Goal: Information Seeking & Learning: Learn about a topic

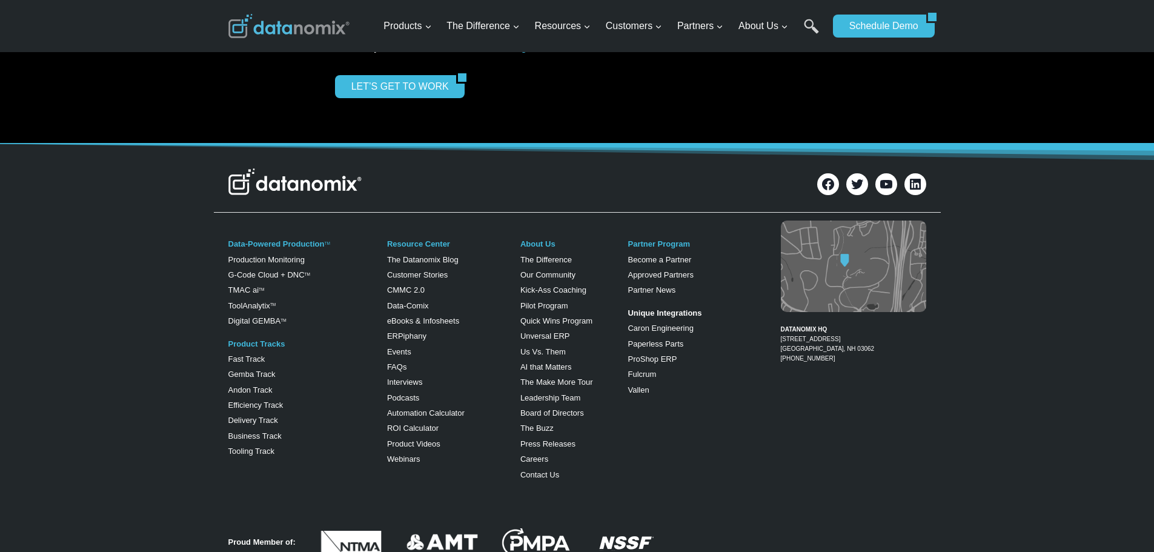
scroll to position [1879, 0]
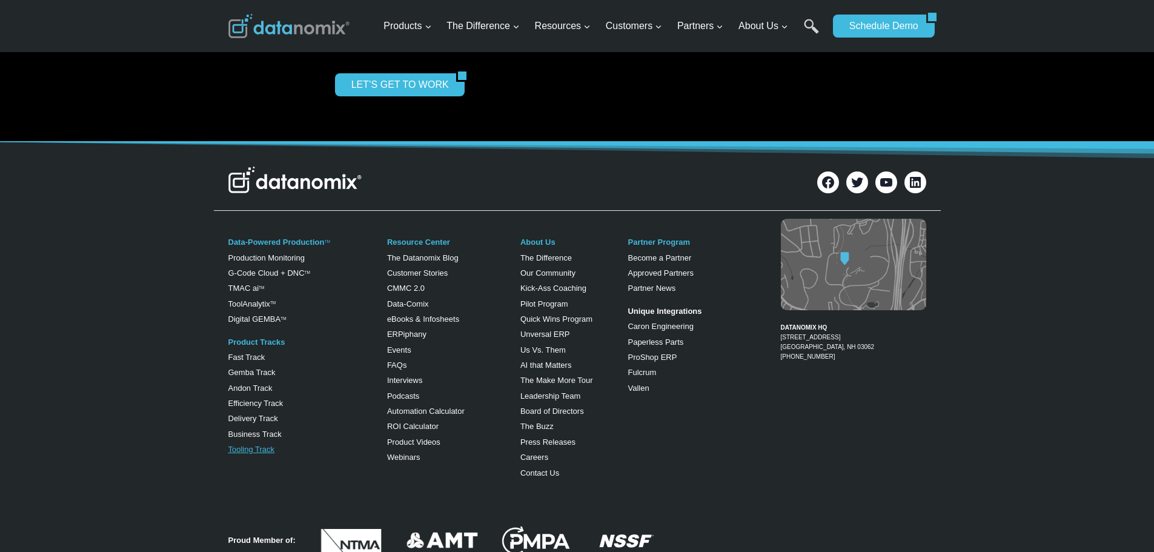
click at [250, 445] on link "Tooling Track" at bounding box center [251, 449] width 47 height 9
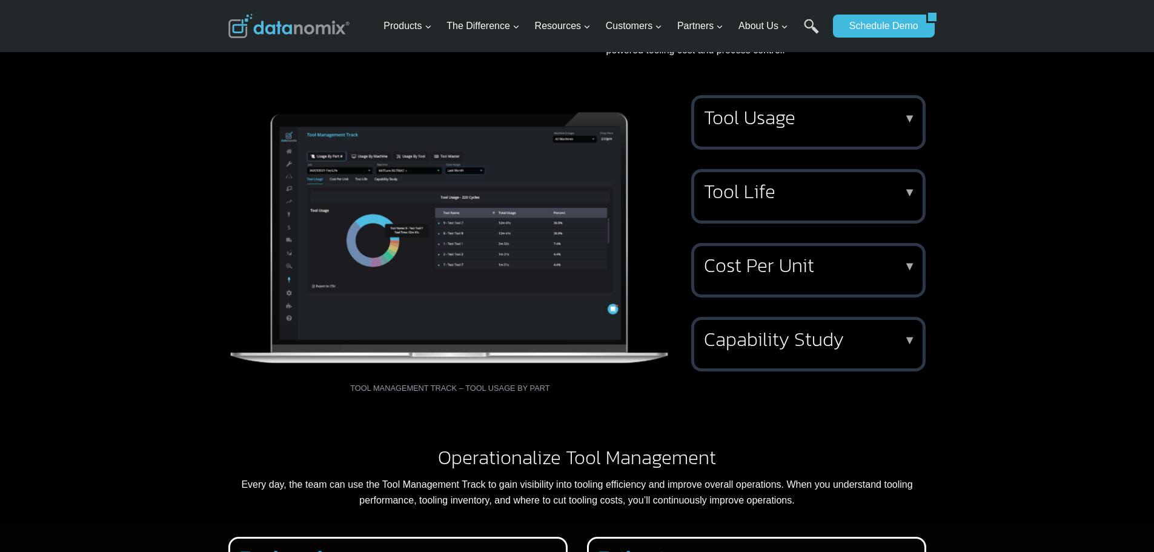
scroll to position [1212, 0]
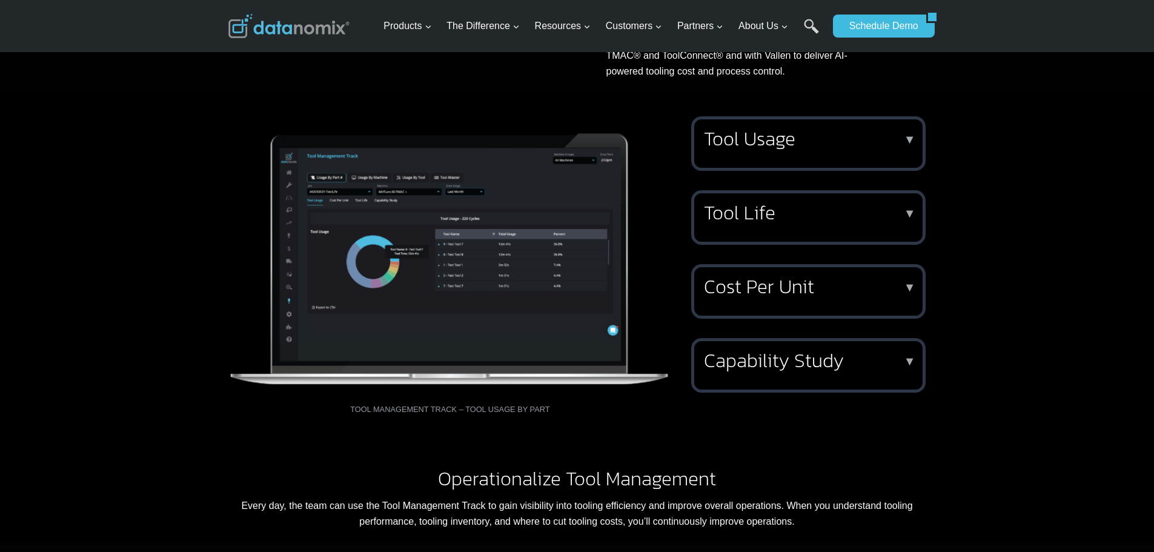
click at [781, 148] on h2 "Tool Usage" at bounding box center [806, 138] width 204 height 19
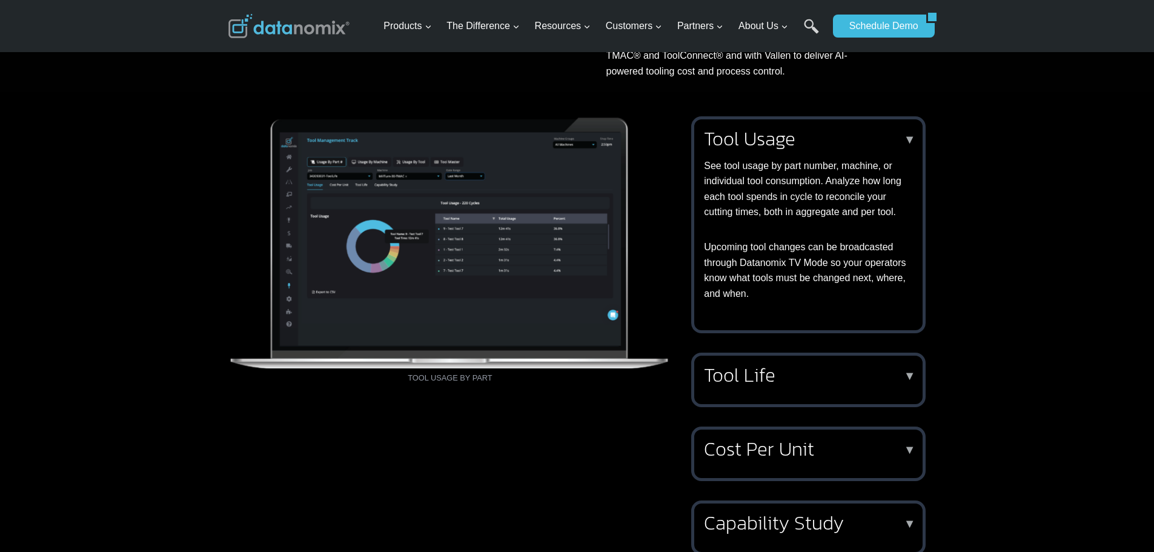
click at [910, 144] on p "▼" at bounding box center [910, 139] width 12 height 8
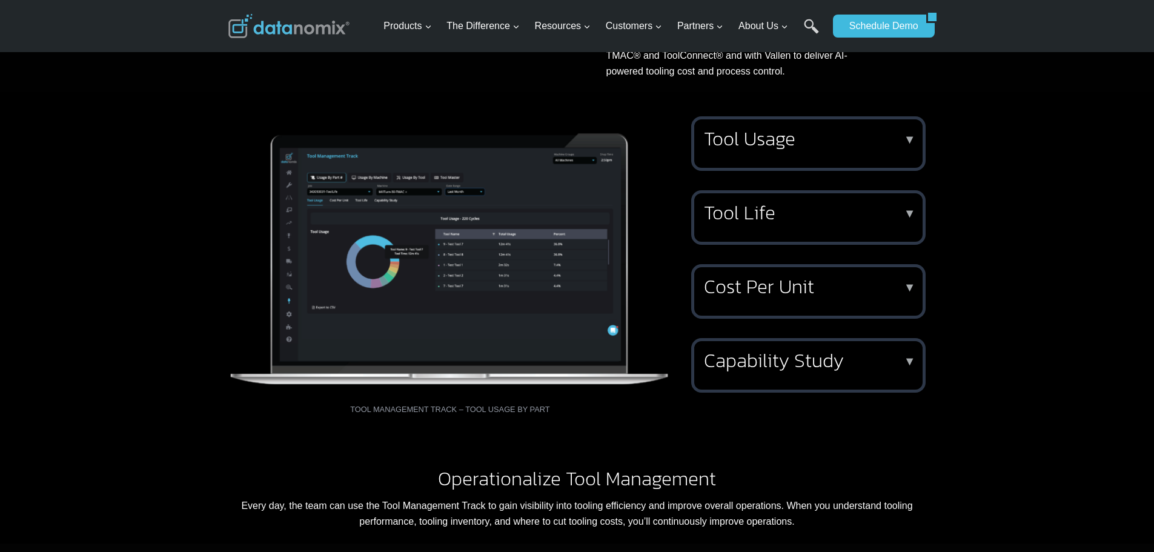
click at [911, 218] on p "▼" at bounding box center [910, 213] width 12 height 8
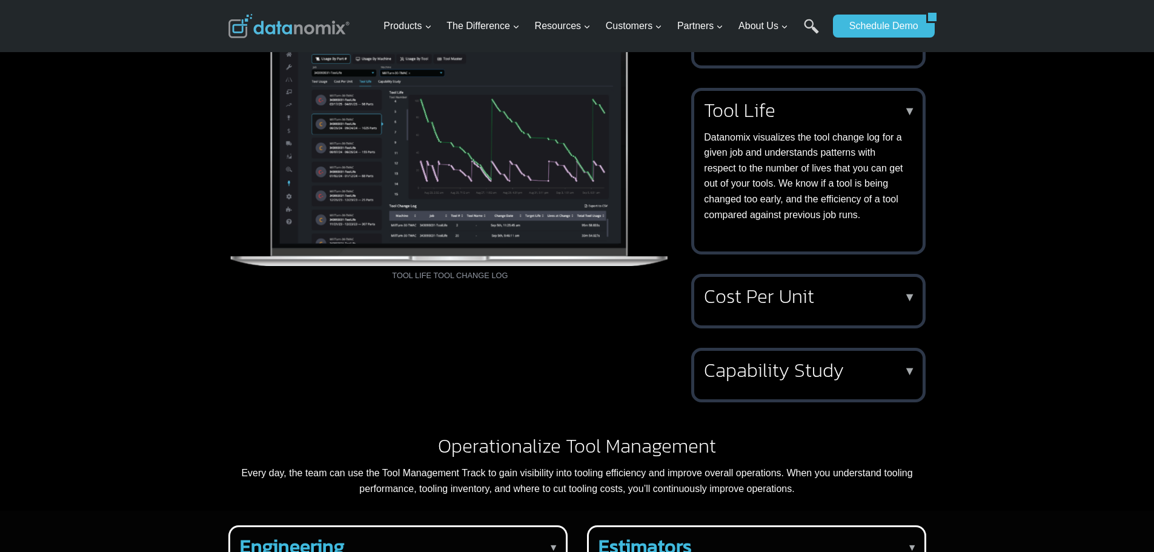
scroll to position [1333, 0]
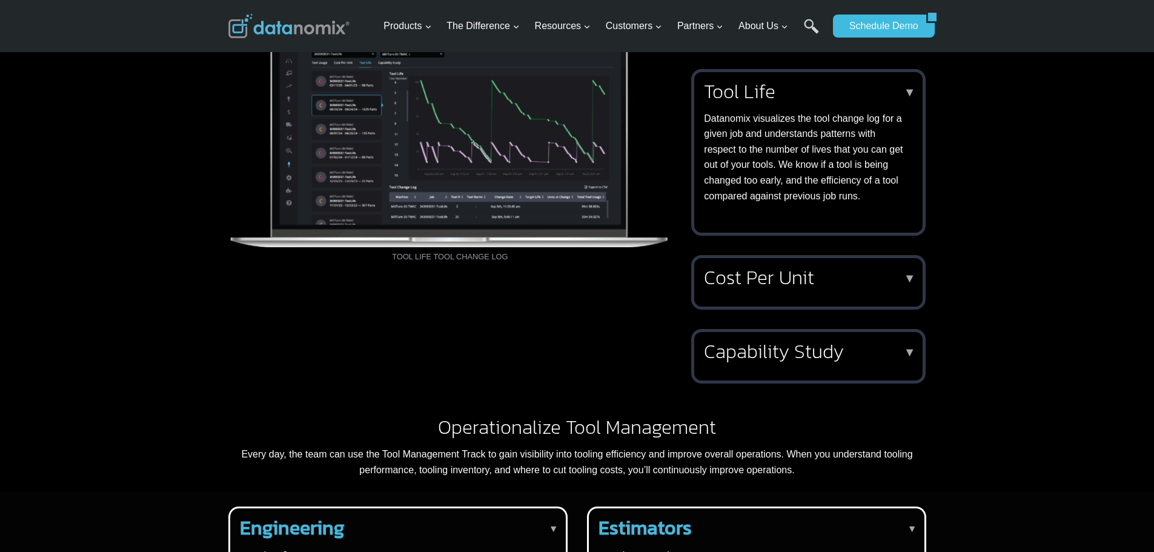
click at [904, 101] on h2 "Tool Life" at bounding box center [806, 91] width 204 height 19
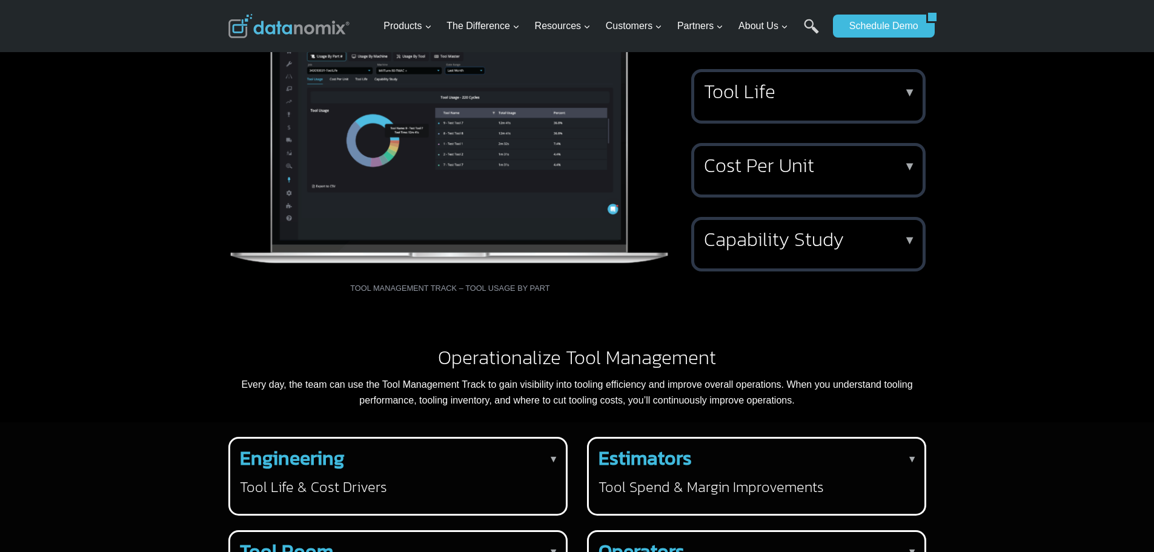
click at [909, 170] on p "▼" at bounding box center [910, 166] width 12 height 8
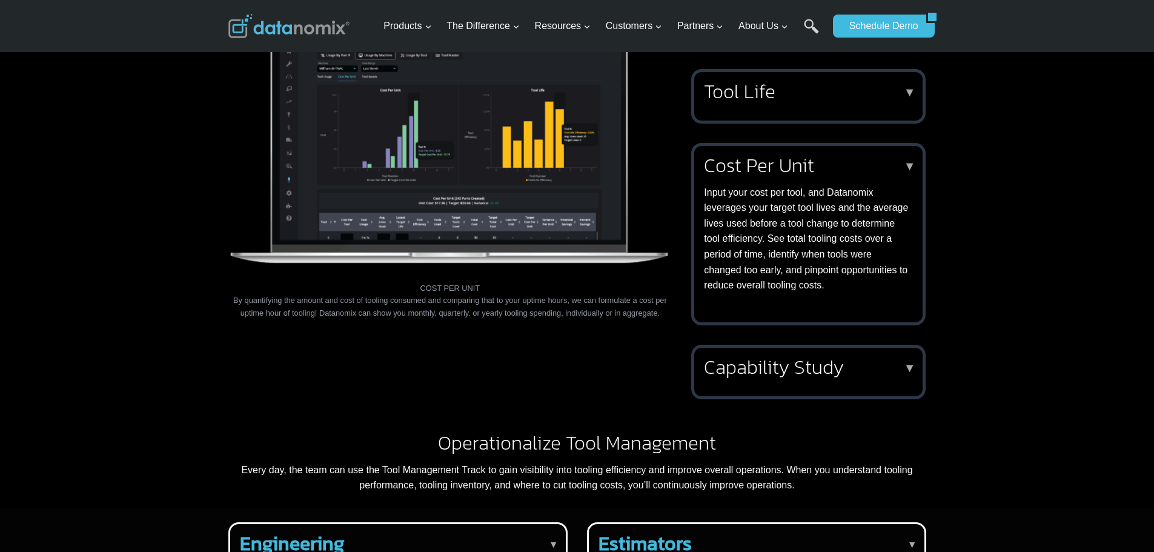
click at [908, 170] on p "▼" at bounding box center [910, 166] width 12 height 8
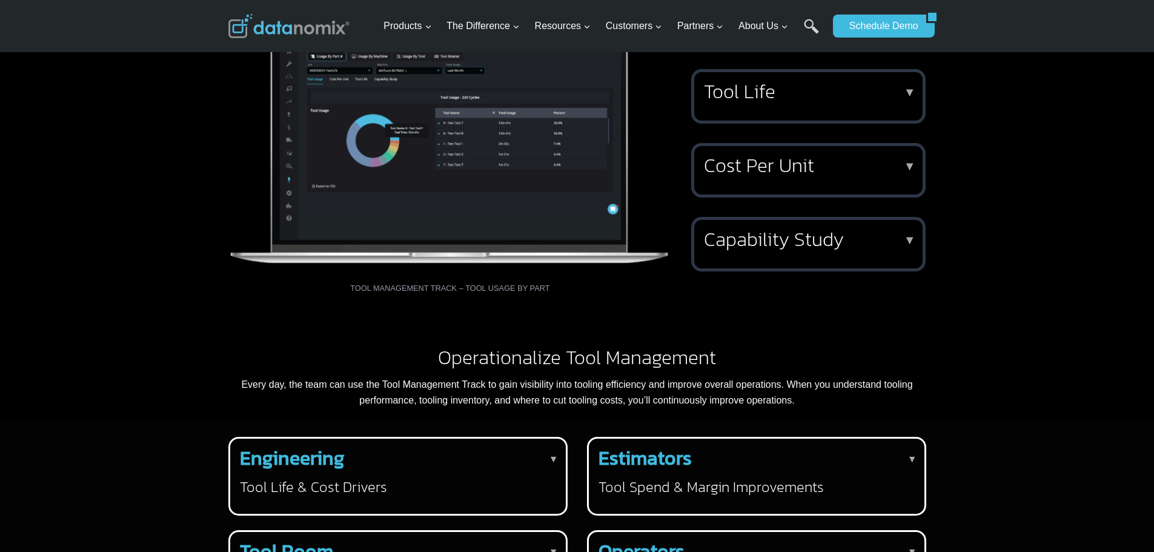
click at [911, 244] on p "▼" at bounding box center [910, 240] width 12 height 8
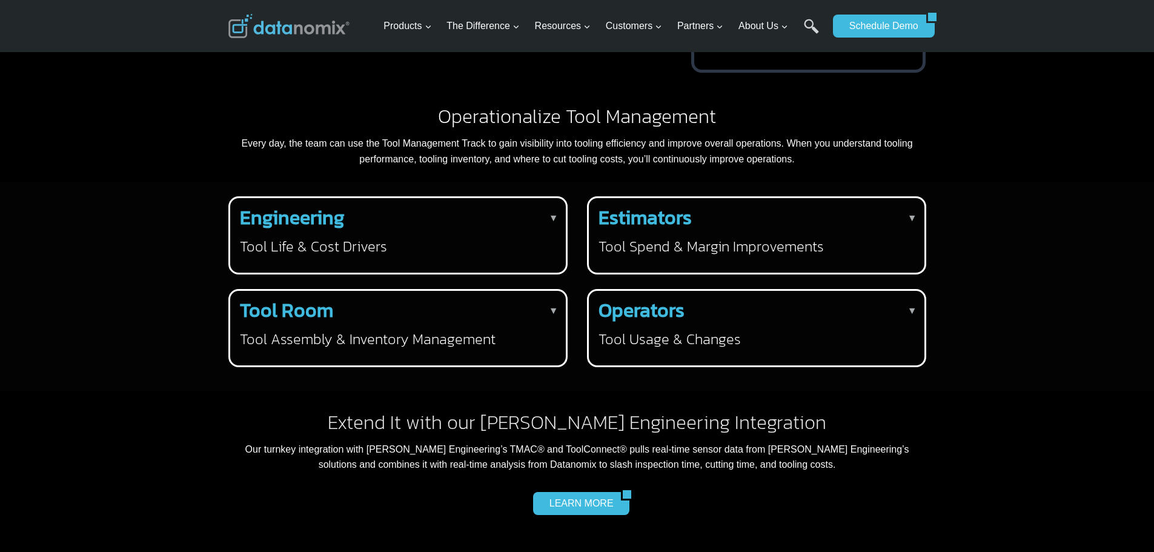
scroll to position [1697, 0]
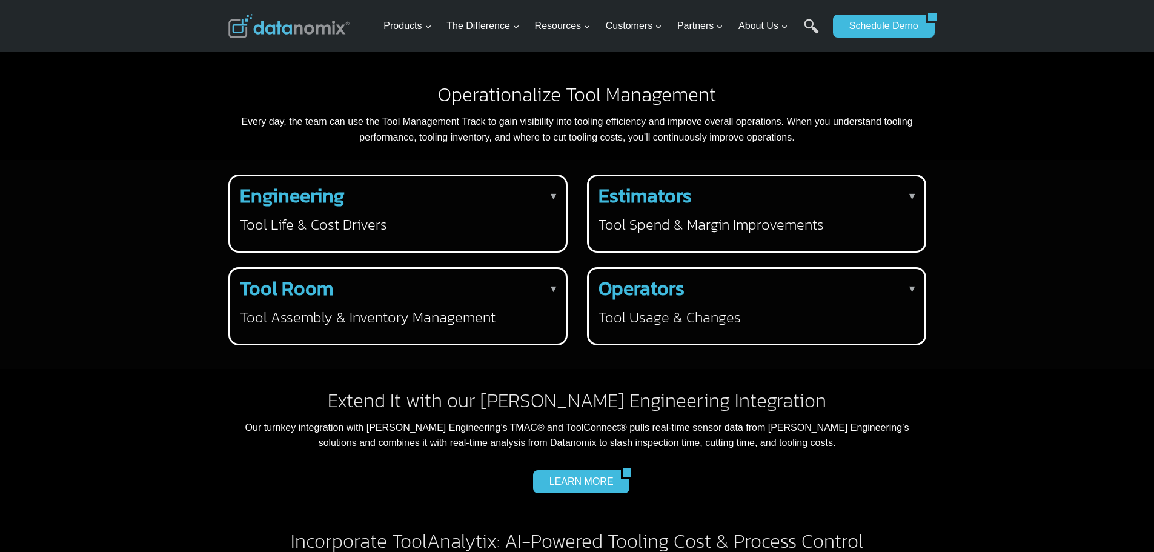
click at [288, 210] on strong "Engineering" at bounding box center [292, 195] width 105 height 29
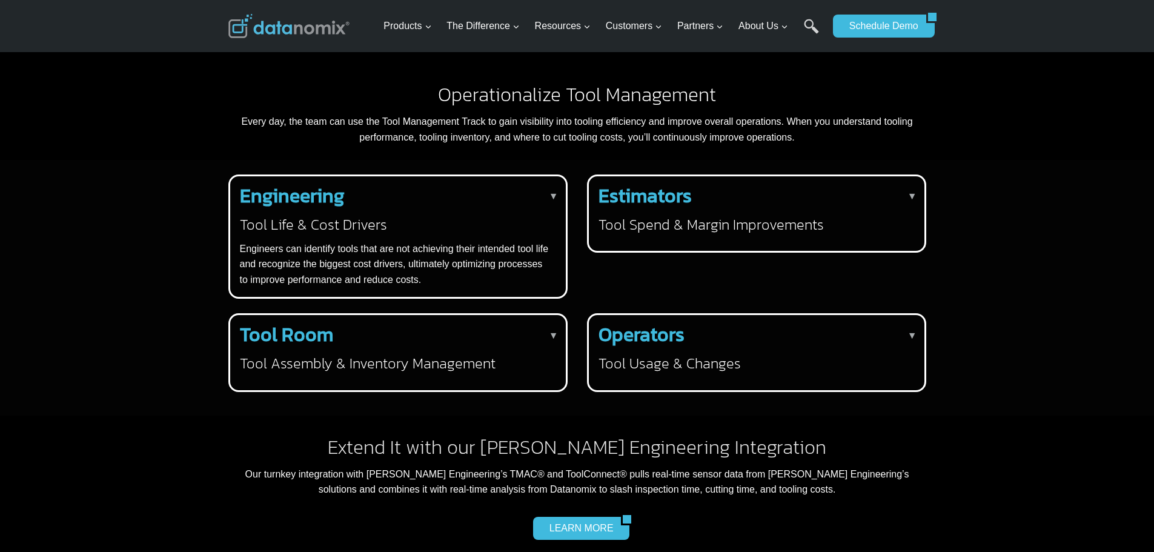
click at [558, 344] on p "▼" at bounding box center [554, 336] width 10 height 16
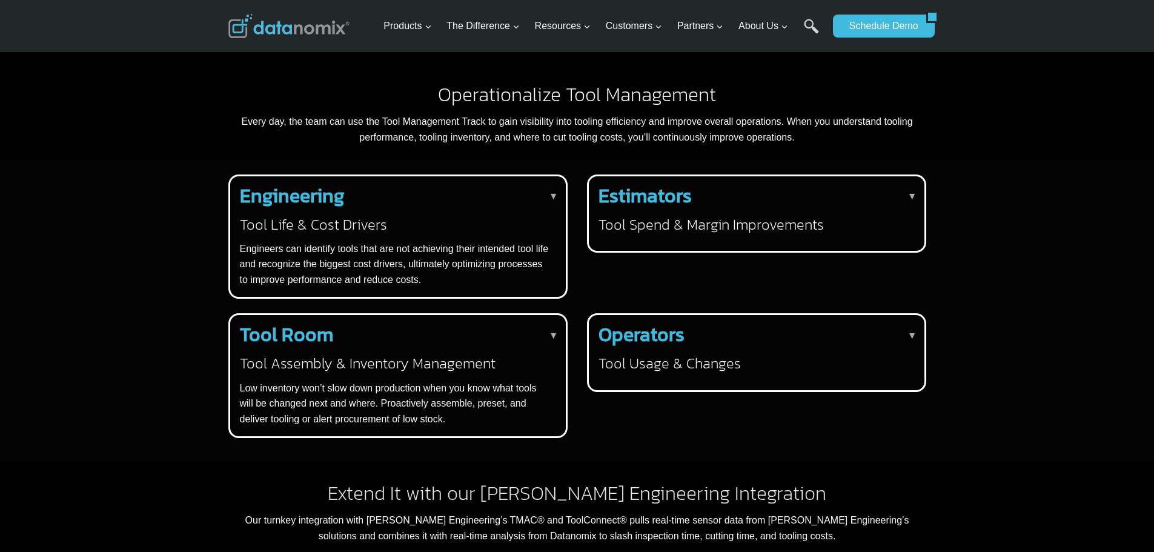
click at [912, 204] on p "▼" at bounding box center [913, 196] width 10 height 16
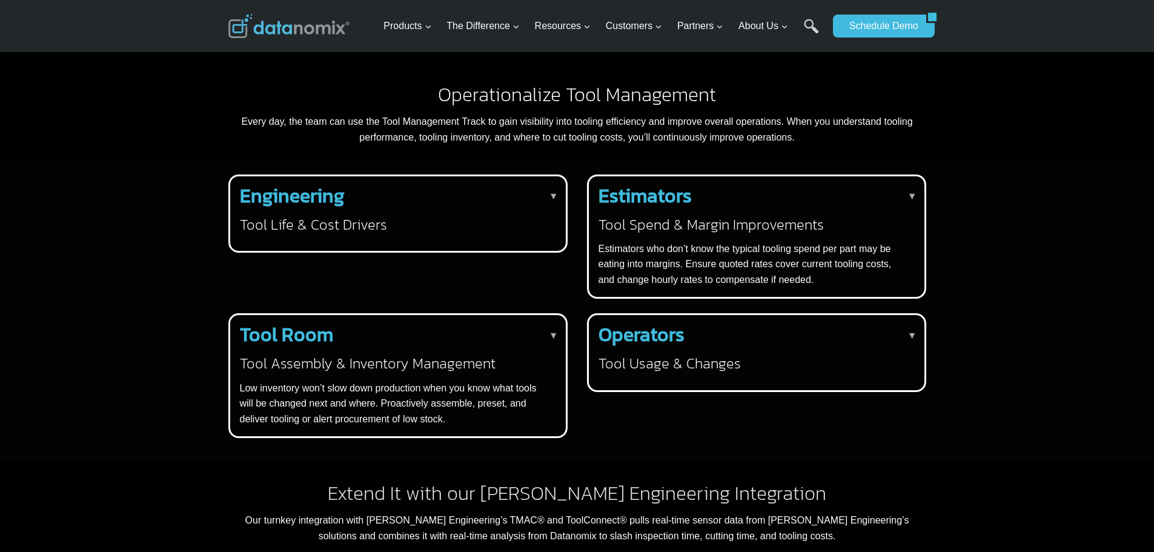
click at [913, 344] on p "▼" at bounding box center [913, 336] width 10 height 16
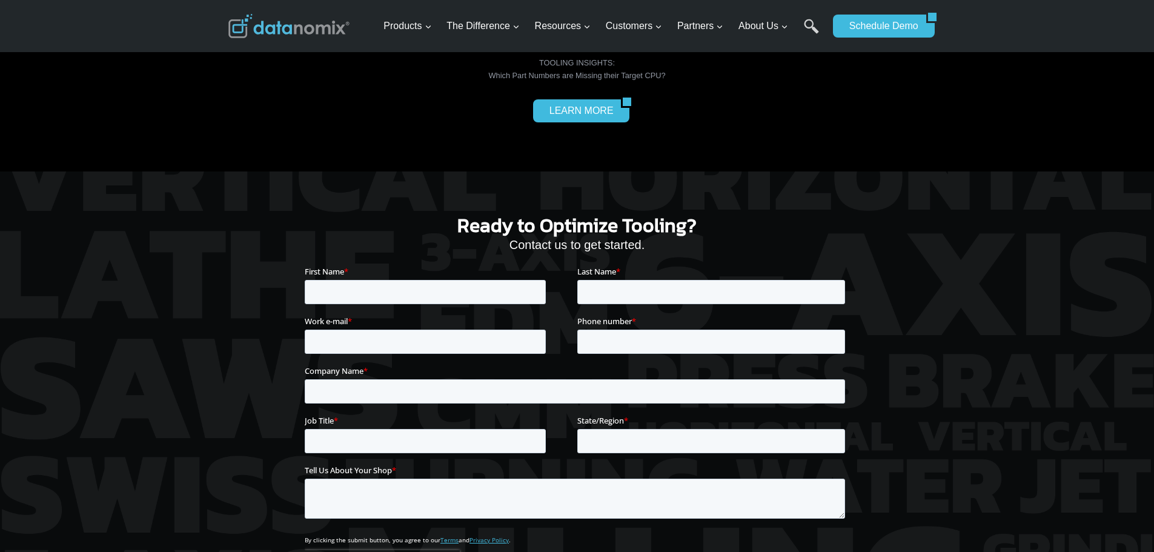
scroll to position [2788, 0]
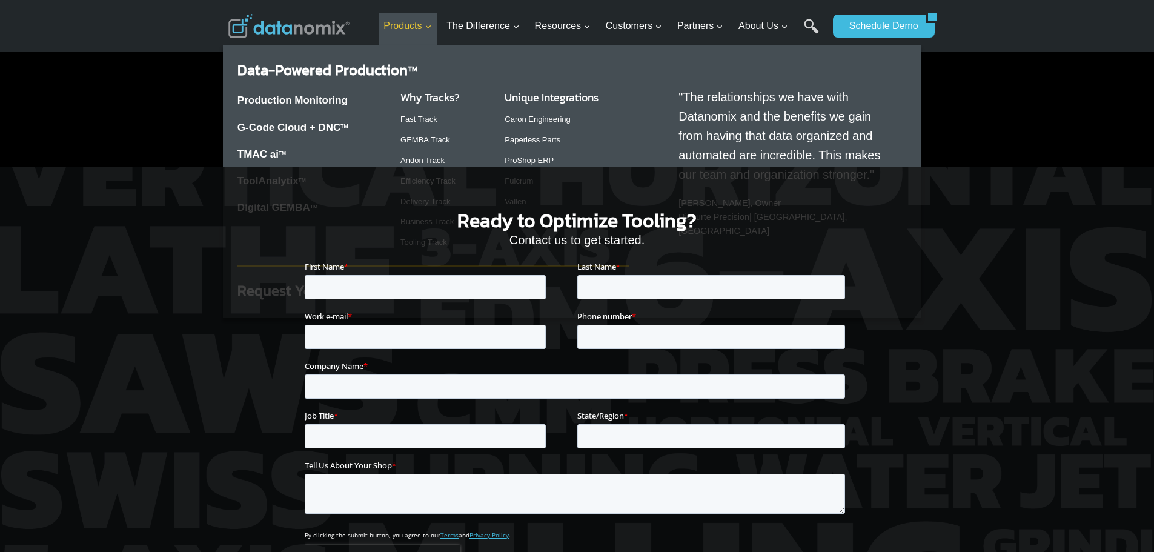
click at [414, 27] on span "Products Expand" at bounding box center [408, 26] width 48 height 16
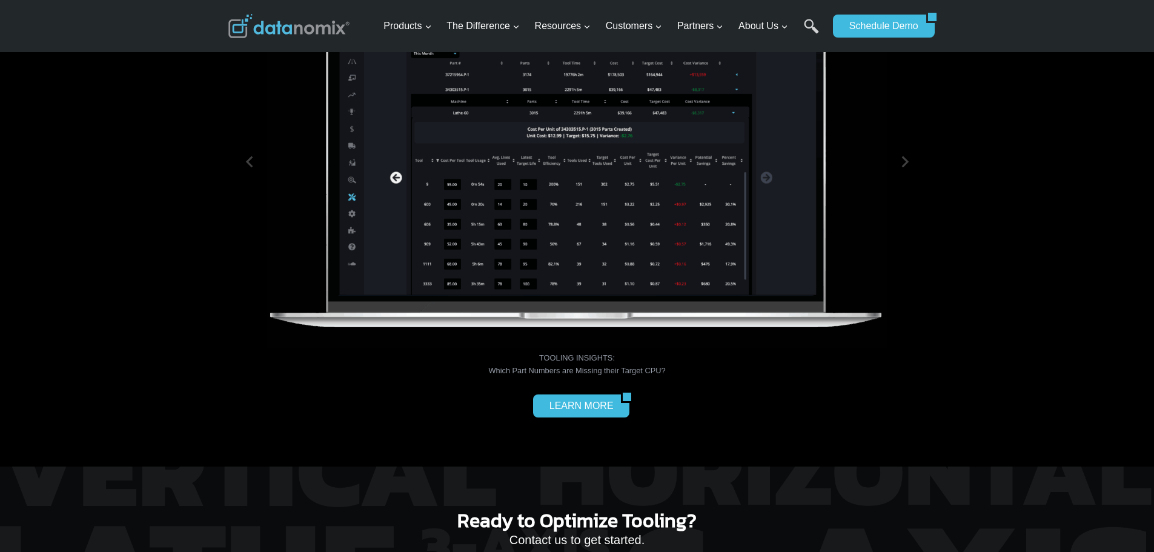
scroll to position [2485, 0]
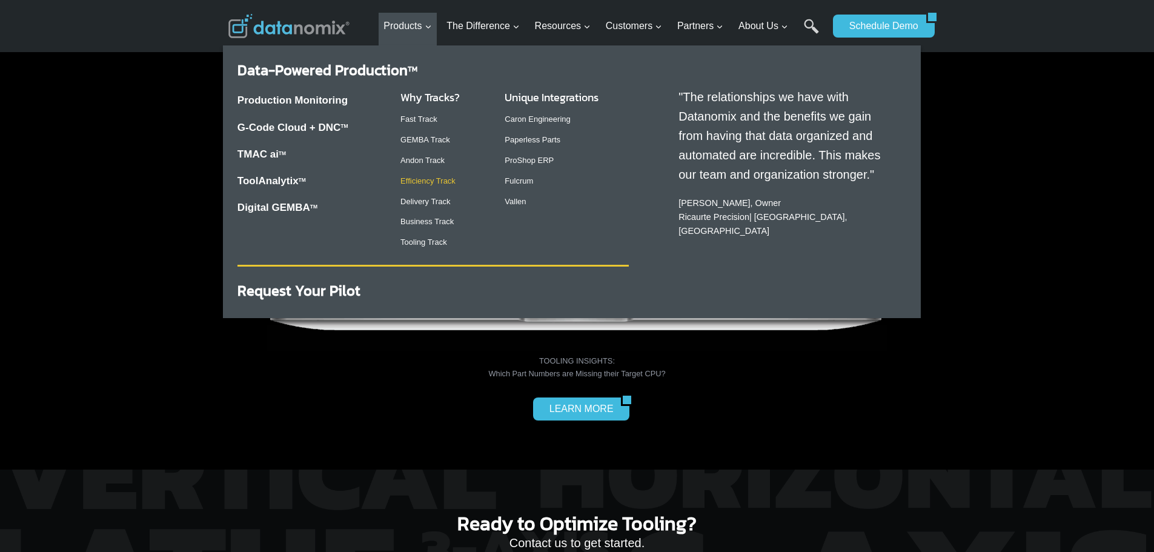
click at [432, 180] on link "Efficiency Track" at bounding box center [428, 180] width 55 height 9
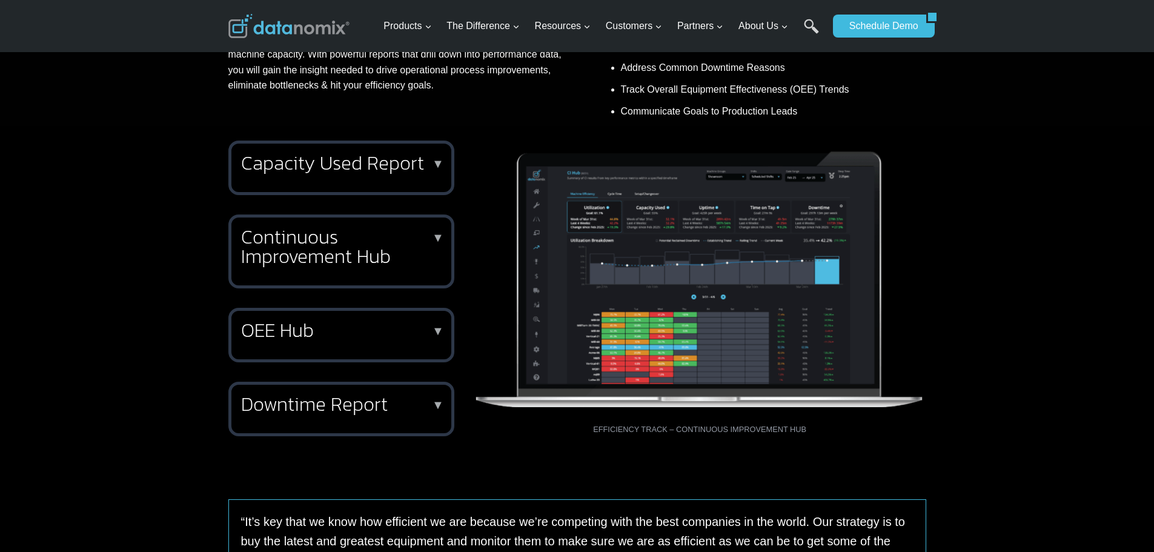
scroll to position [485, 0]
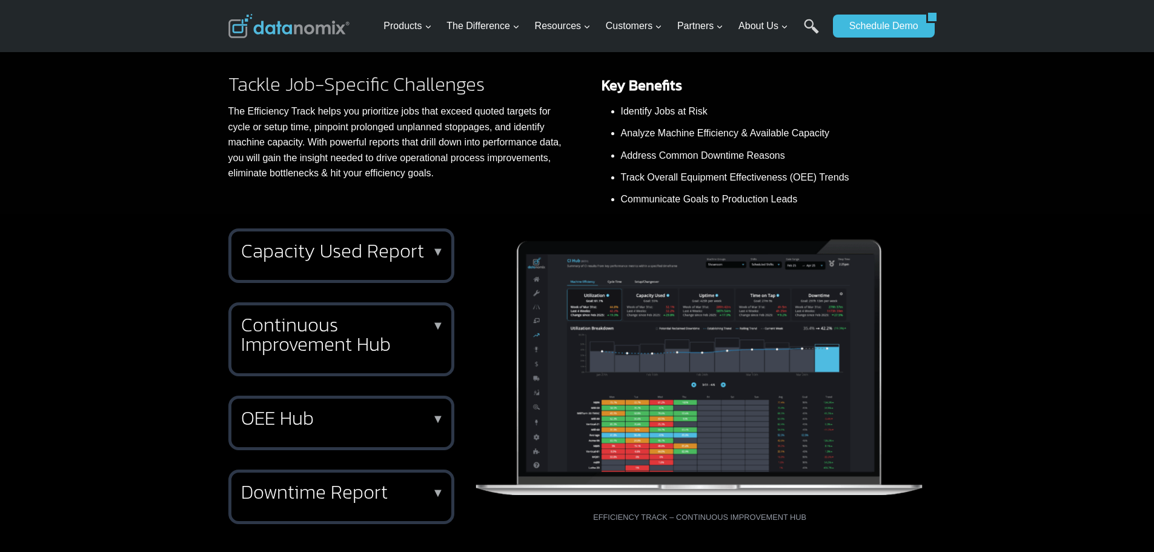
click at [332, 256] on h2 "Capacity Used Report" at bounding box center [339, 250] width 196 height 19
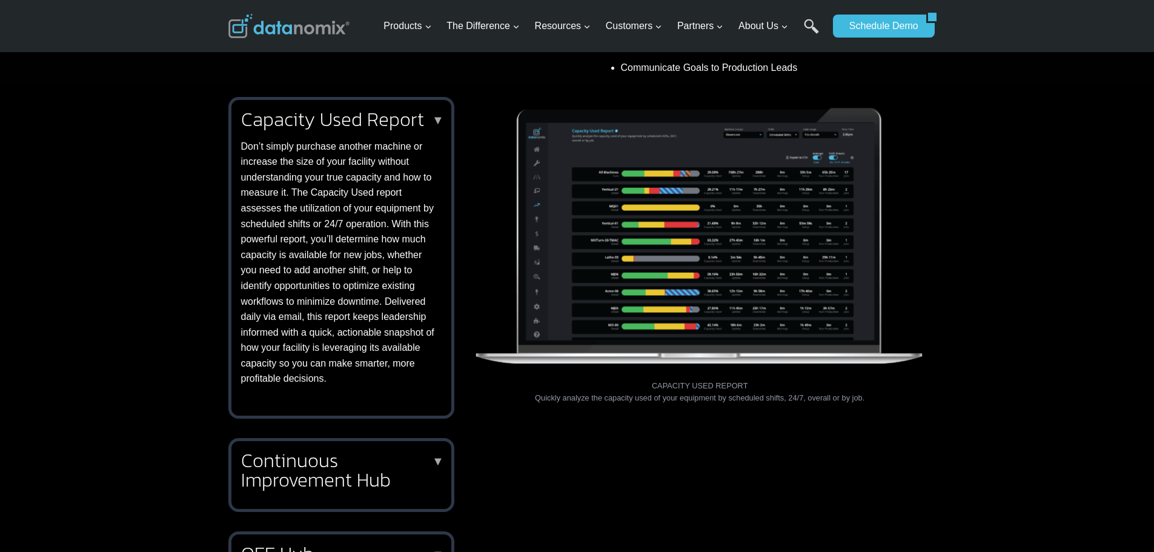
scroll to position [606, 0]
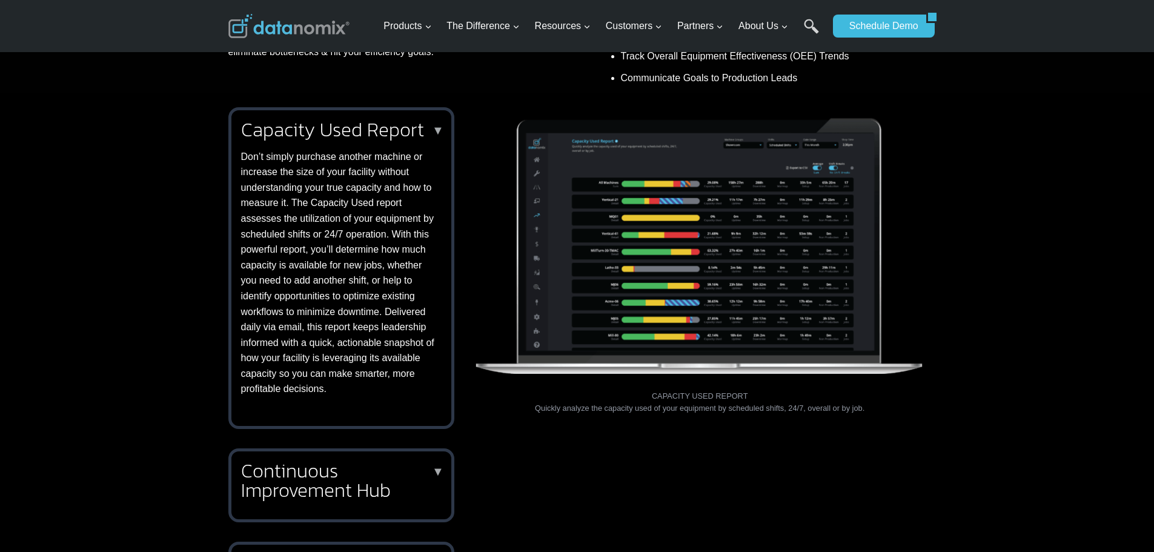
click at [437, 130] on p "▼" at bounding box center [438, 130] width 12 height 8
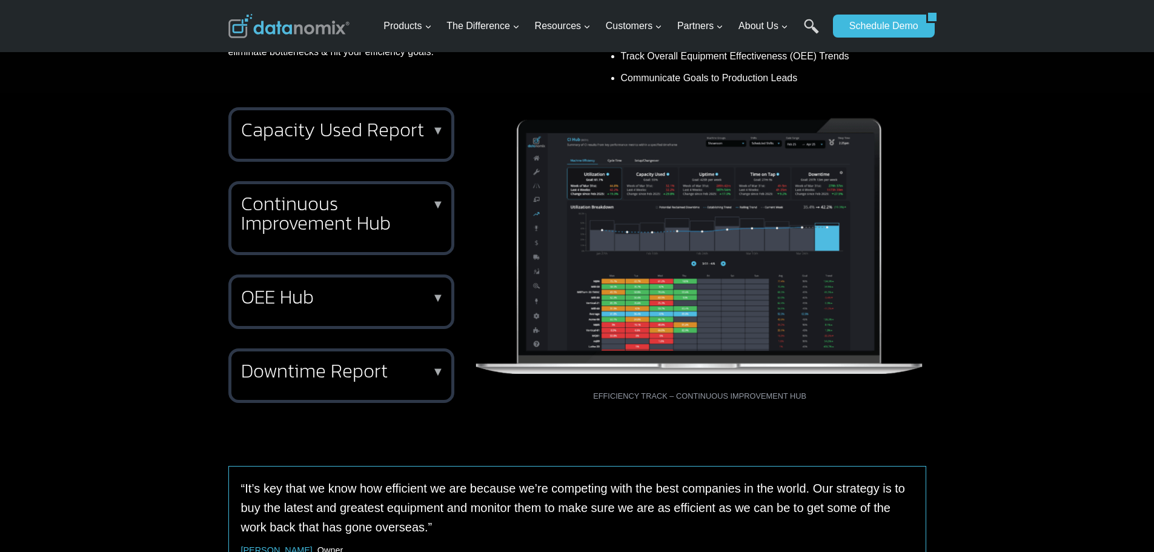
click at [436, 202] on p "▼" at bounding box center [438, 204] width 12 height 8
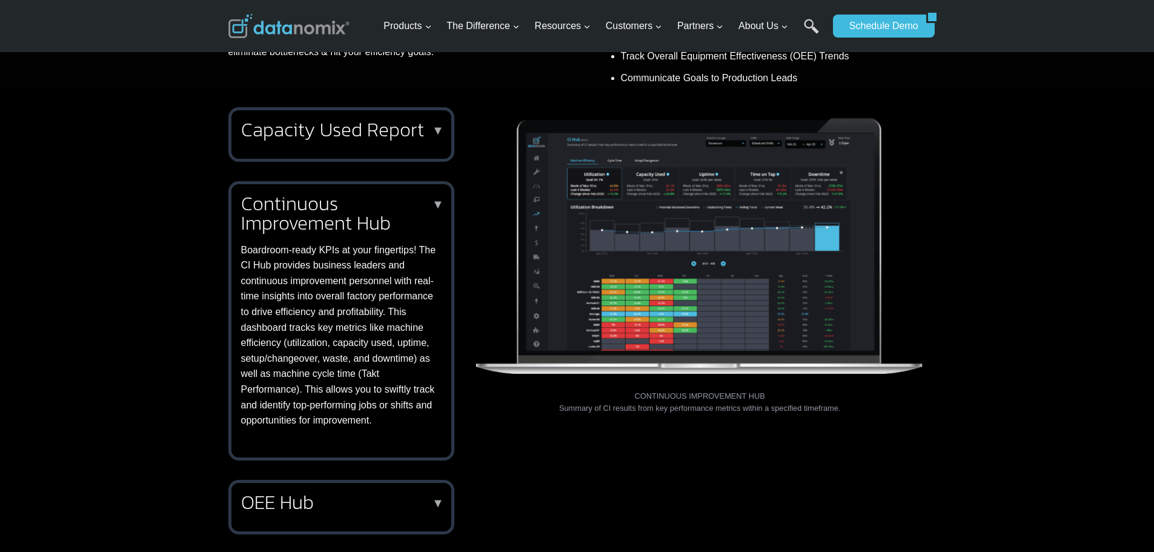
click at [438, 205] on p "▼" at bounding box center [438, 204] width 12 height 8
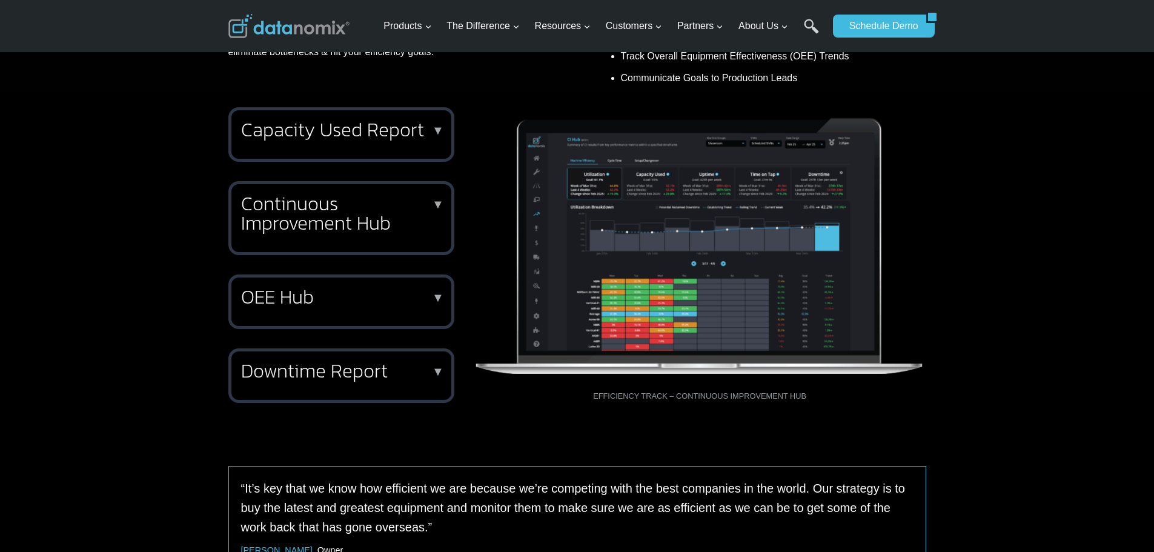
click at [441, 298] on p "▼" at bounding box center [438, 297] width 12 height 8
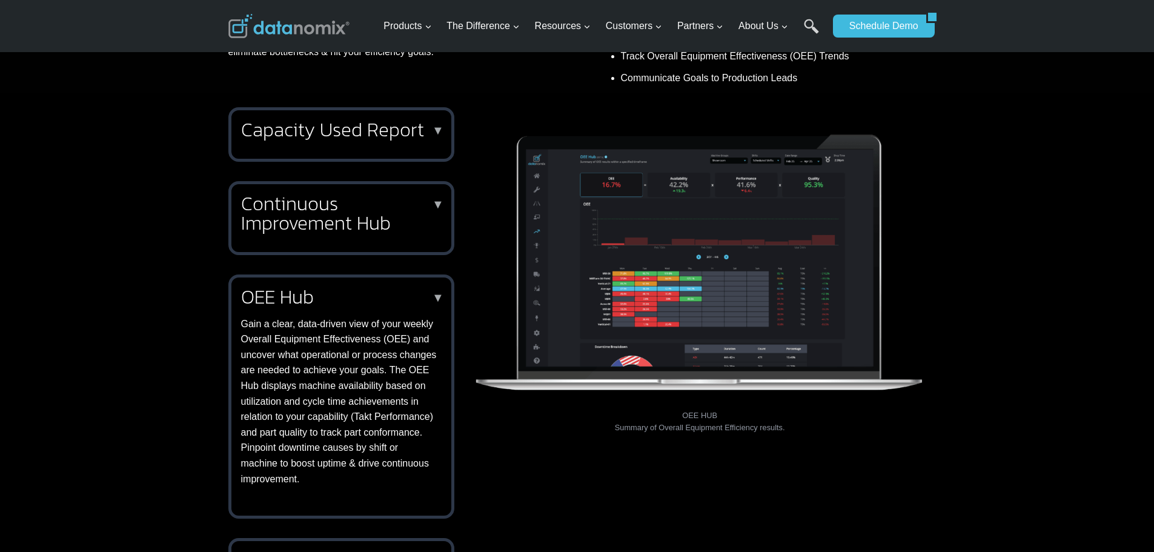
click at [438, 298] on p "▼" at bounding box center [438, 297] width 12 height 8
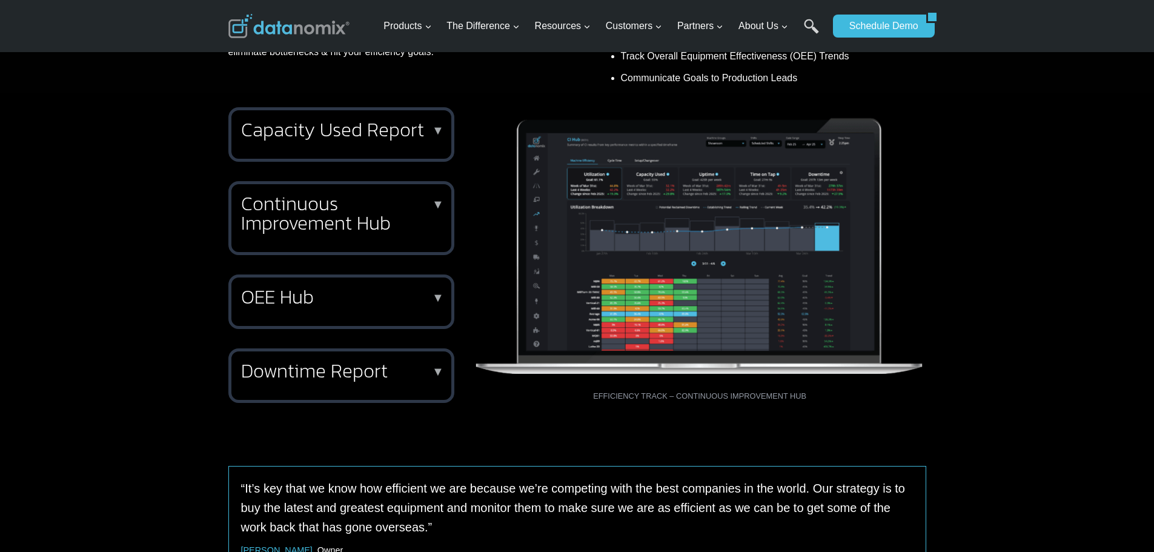
click at [438, 370] on p "▼" at bounding box center [438, 371] width 12 height 8
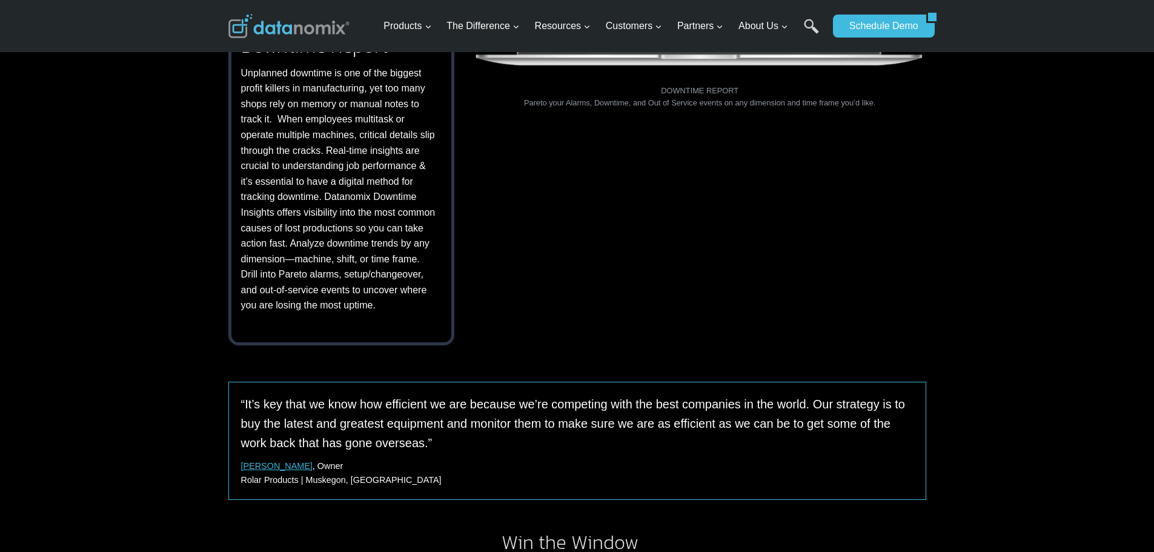
scroll to position [909, 0]
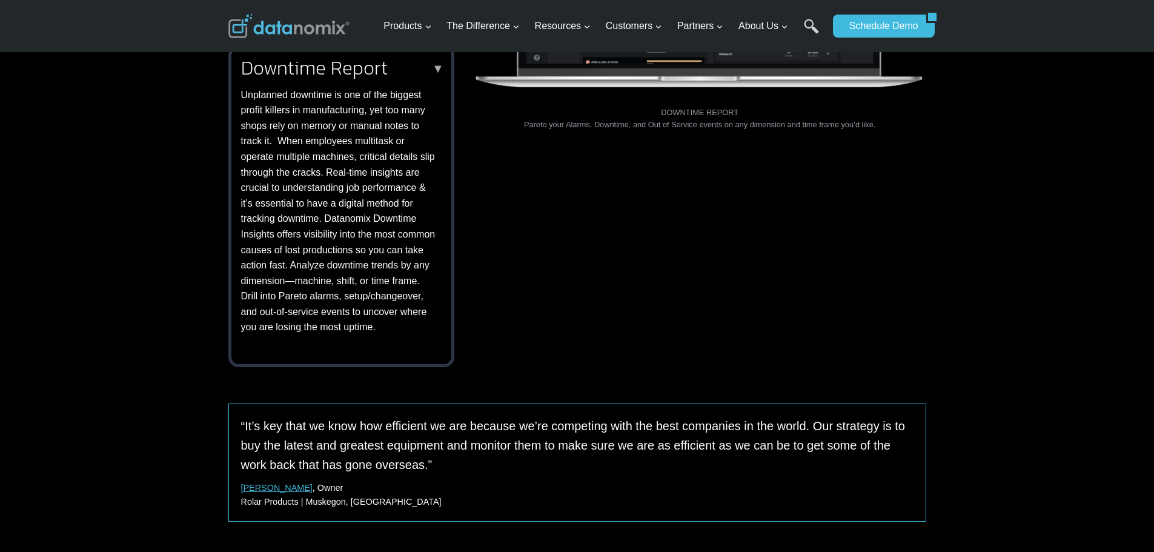
click at [435, 67] on p "▼" at bounding box center [438, 68] width 12 height 8
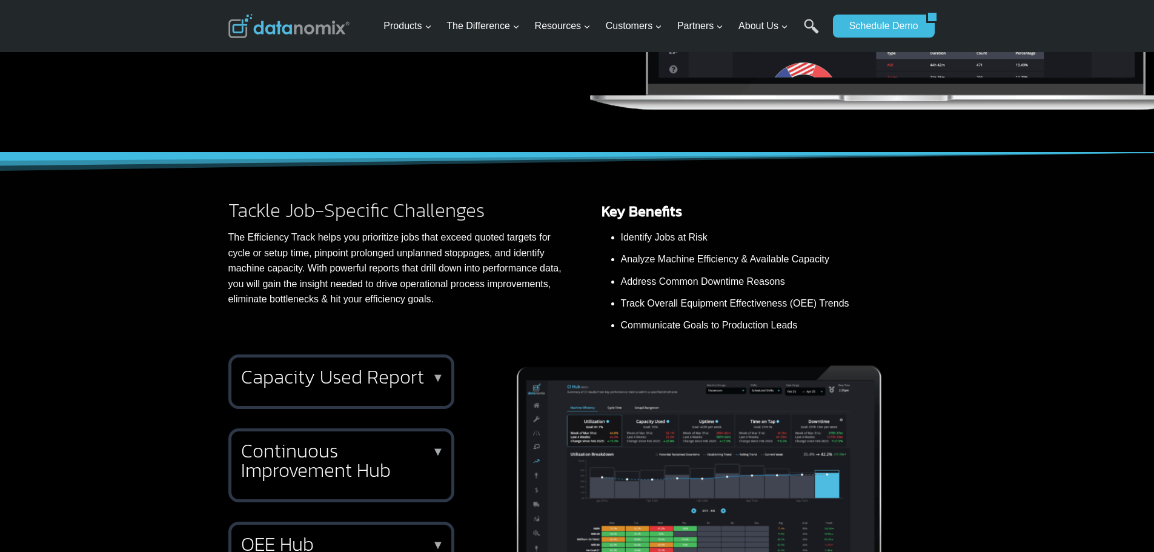
scroll to position [303, 0]
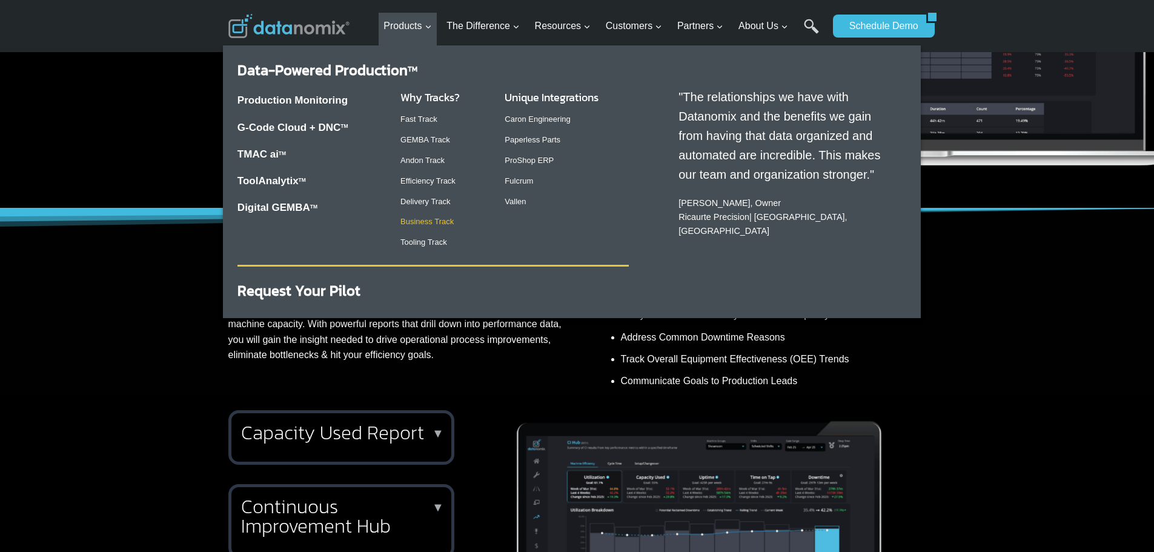
click at [430, 218] on link "Business Track" at bounding box center [427, 221] width 53 height 9
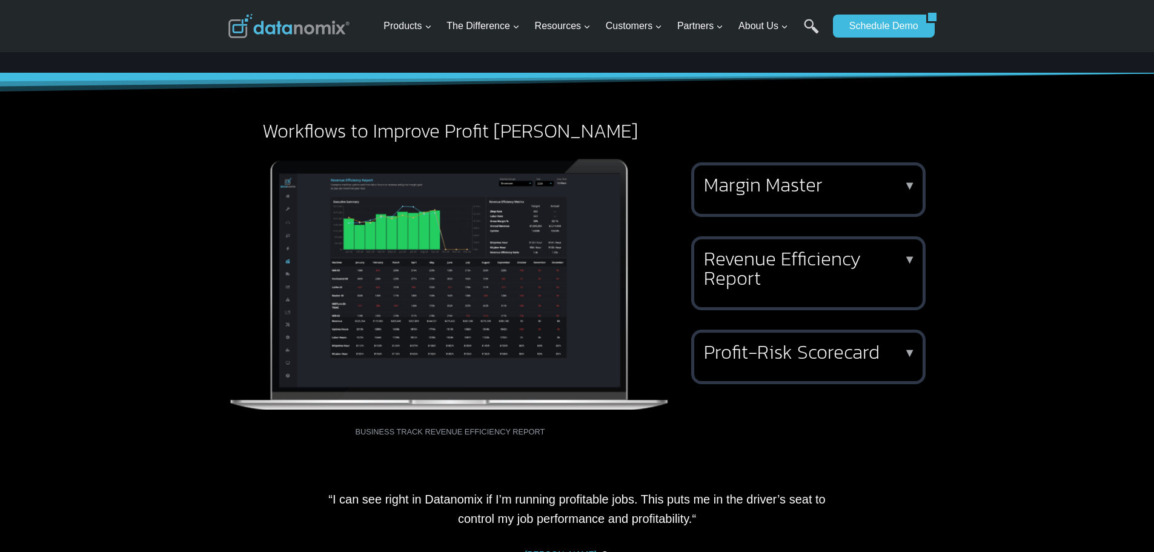
scroll to position [424, 0]
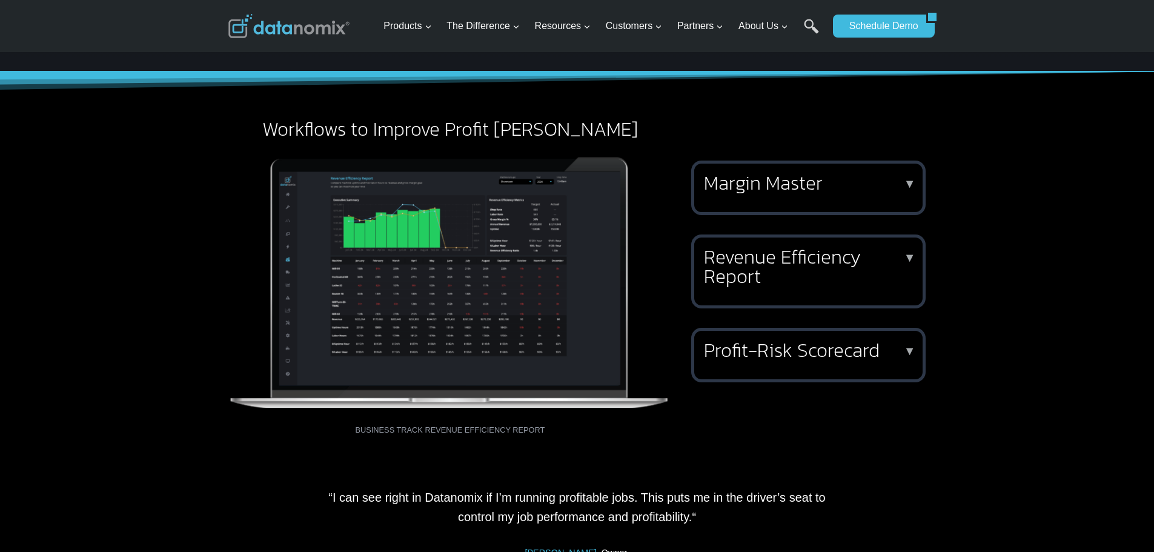
click at [912, 187] on p "▼" at bounding box center [910, 183] width 12 height 8
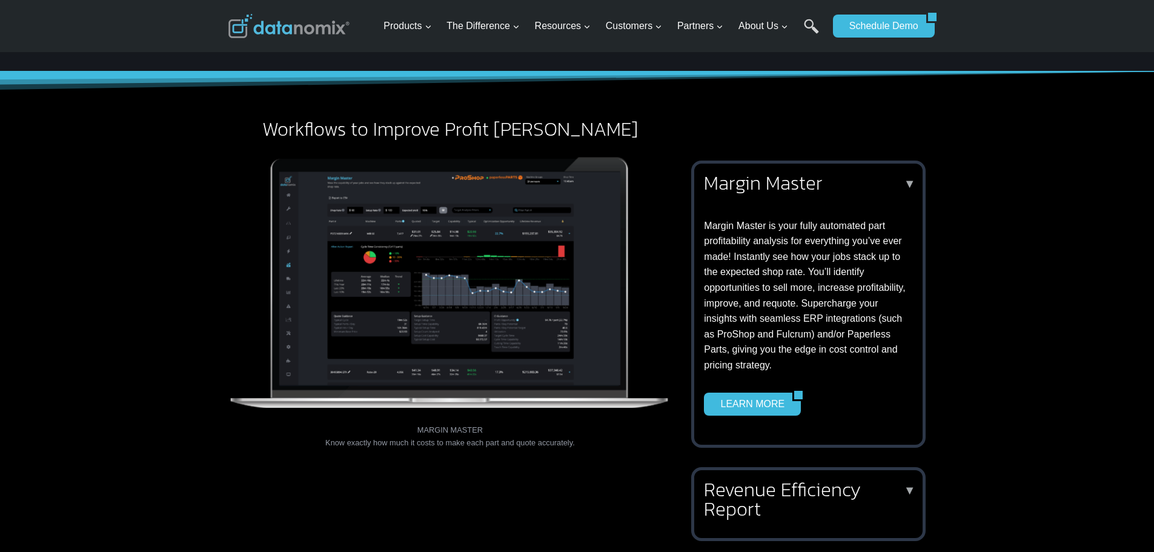
click at [908, 184] on p "▼" at bounding box center [910, 183] width 12 height 8
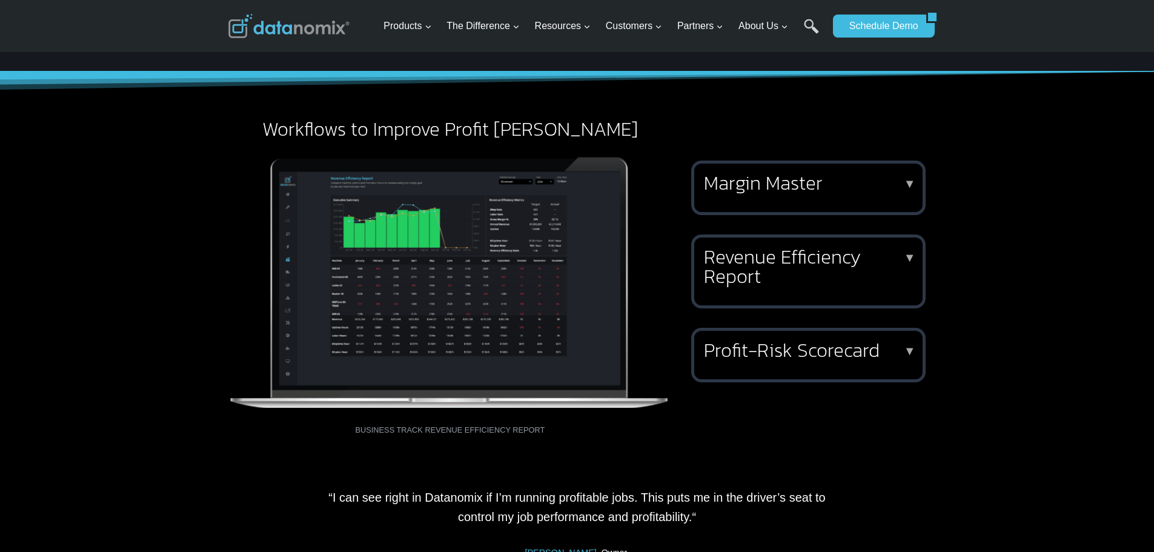
click at [912, 256] on p "▼" at bounding box center [910, 257] width 12 height 8
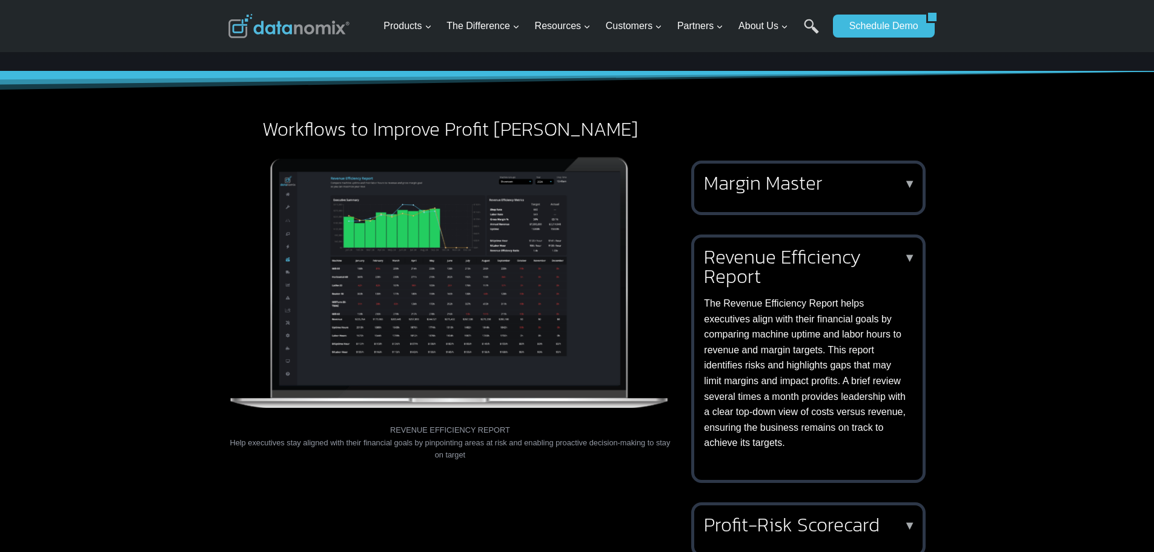
click at [911, 256] on p "▼" at bounding box center [910, 257] width 12 height 8
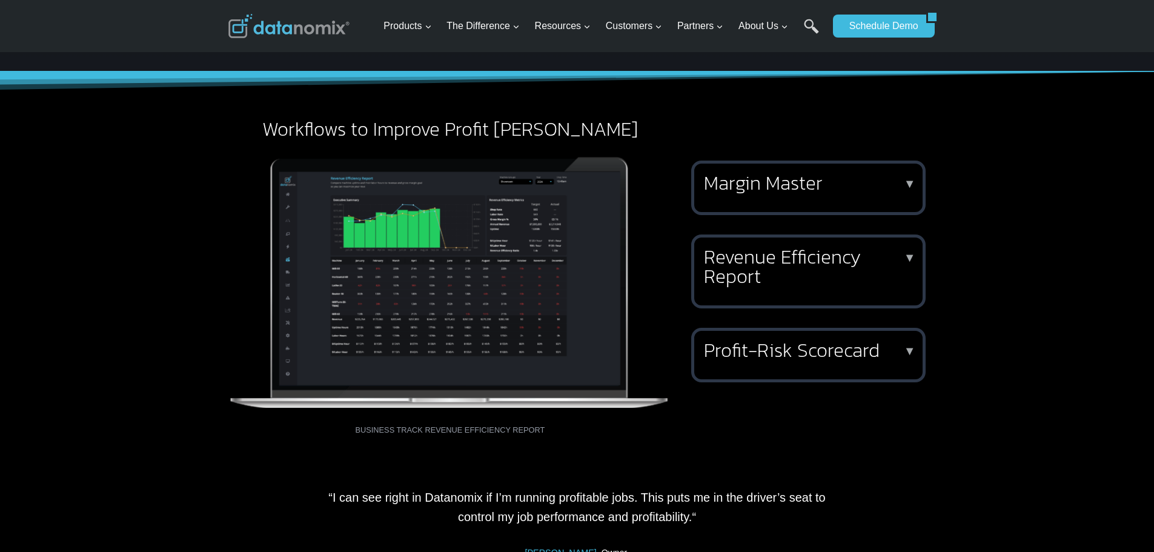
click at [910, 349] on p "▼" at bounding box center [910, 351] width 12 height 8
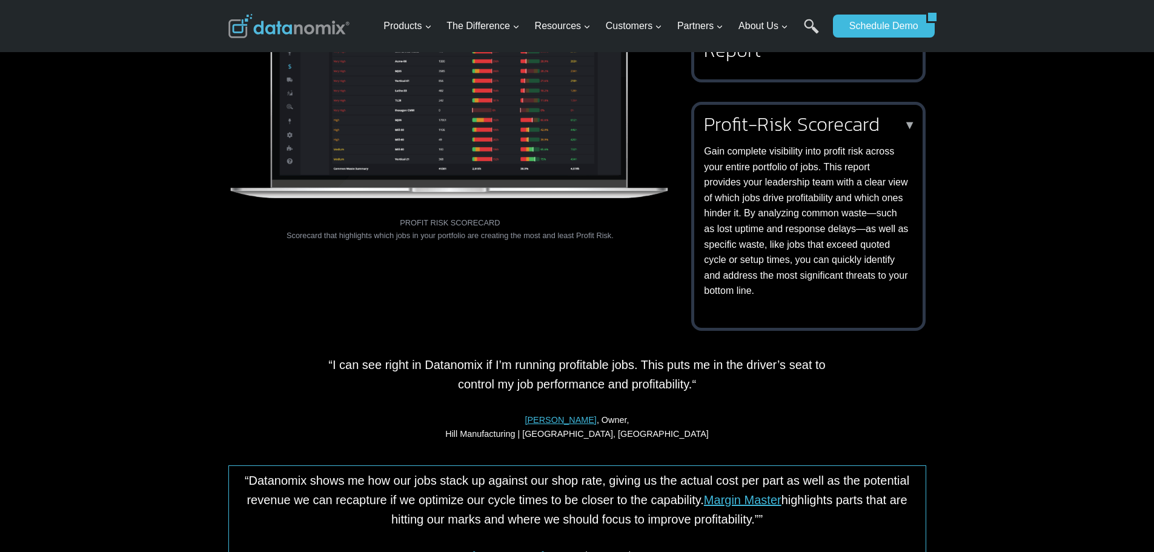
scroll to position [667, 0]
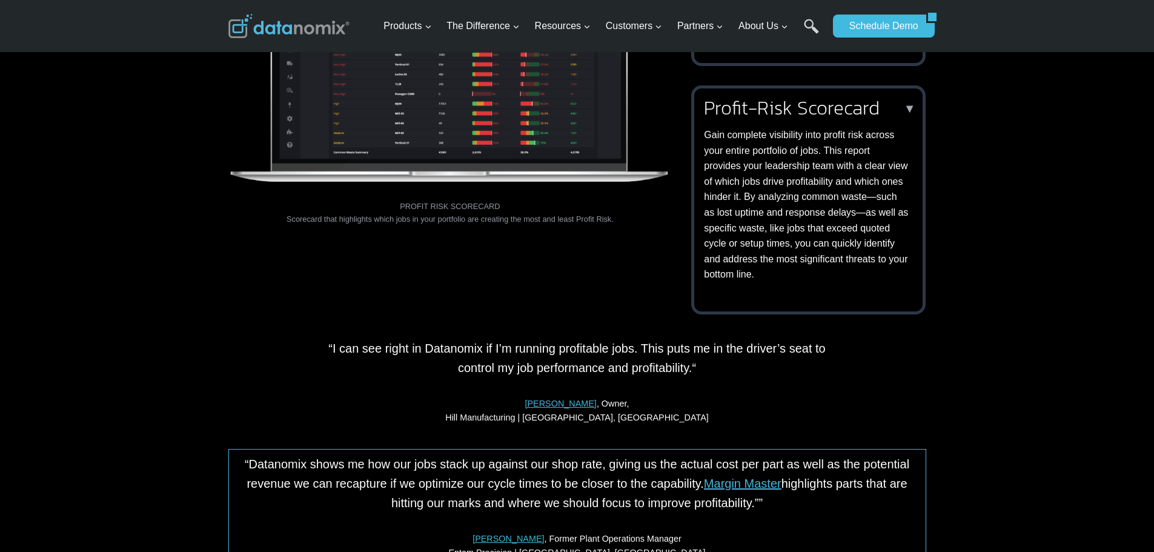
click at [910, 111] on p "▼" at bounding box center [910, 108] width 12 height 8
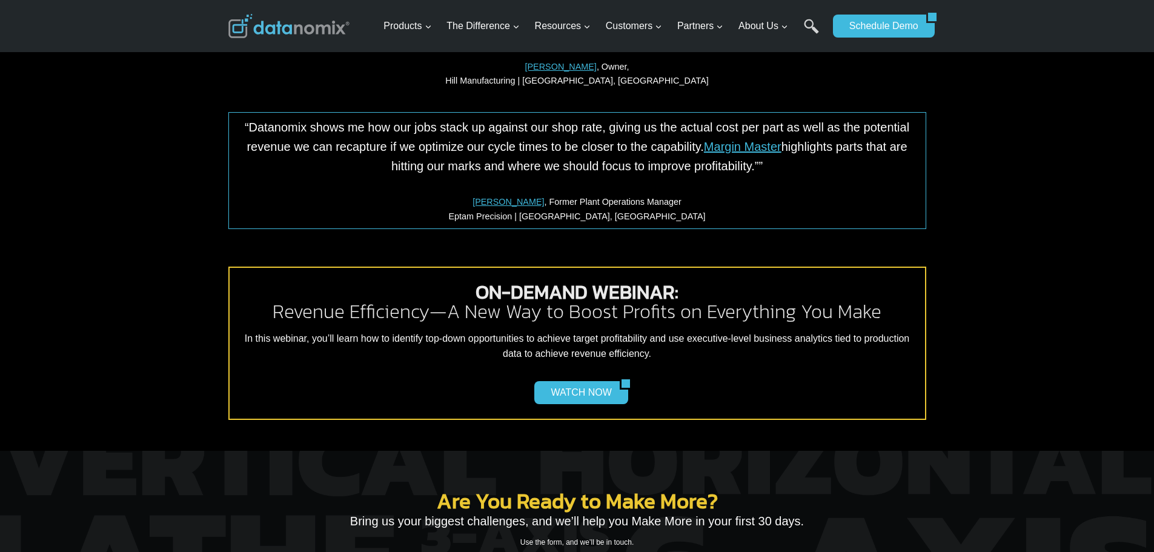
scroll to position [909, 0]
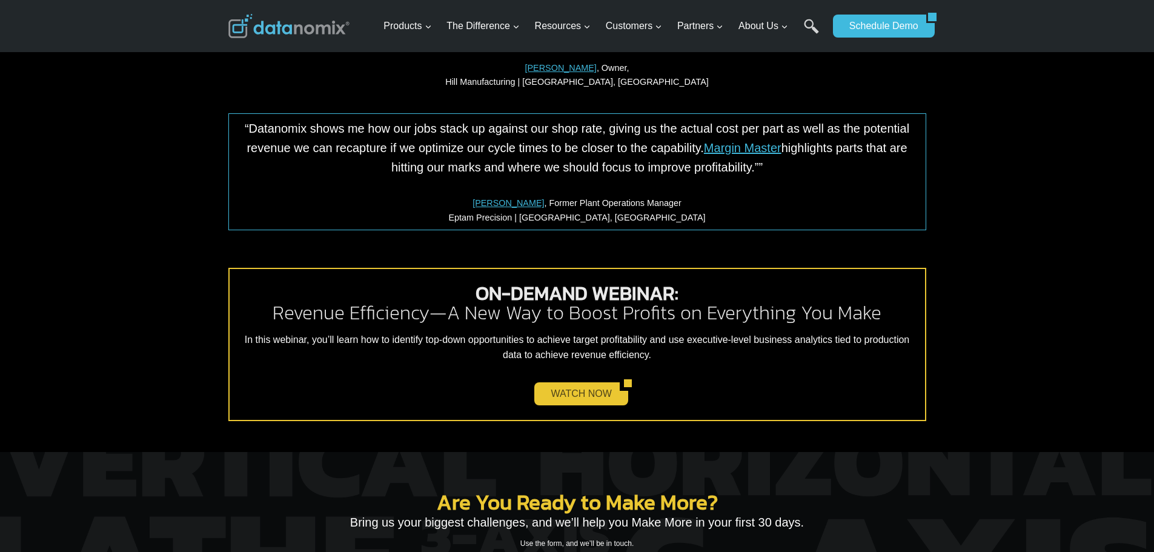
click at [593, 392] on link "WATCH NOW" at bounding box center [576, 393] width 85 height 23
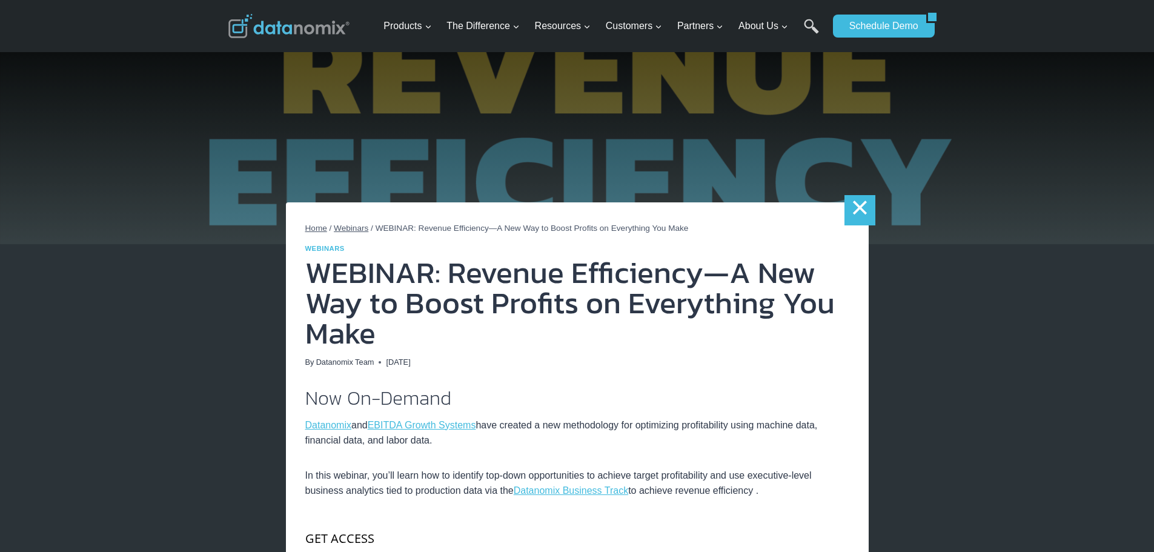
click at [863, 211] on link "×" at bounding box center [860, 210] width 30 height 30
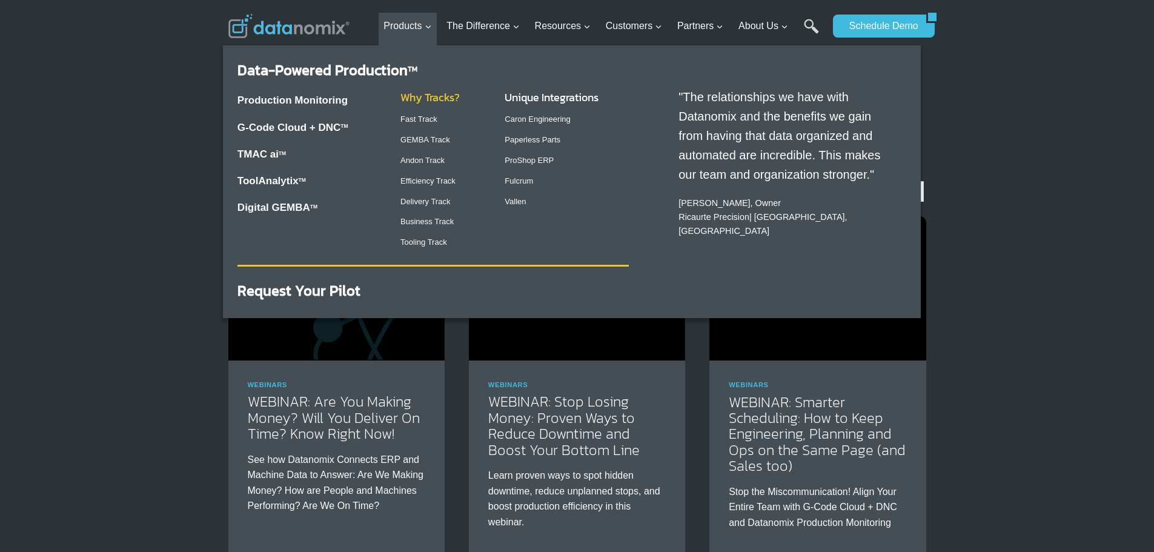
click at [437, 99] on link "Why Tracks?" at bounding box center [430, 97] width 59 height 16
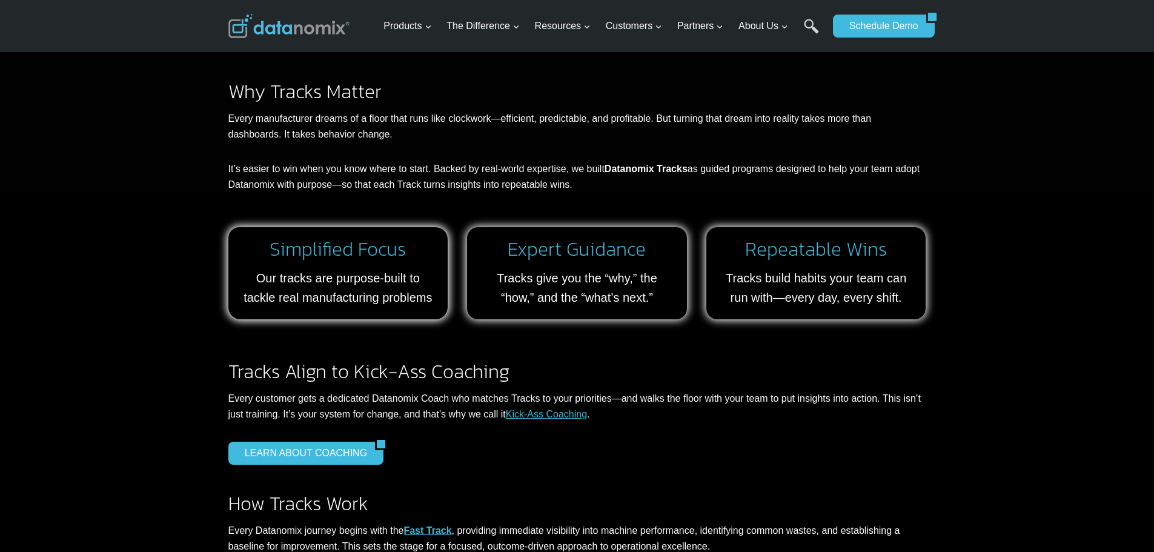
scroll to position [242, 0]
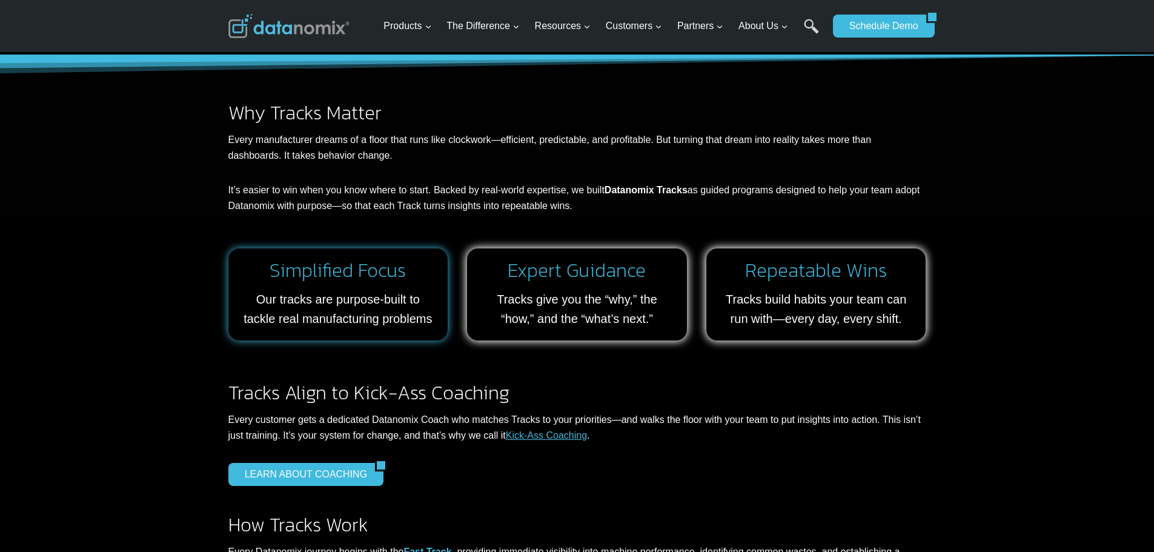
click at [318, 275] on h2 "Simplified Focus" at bounding box center [339, 270] width 196 height 19
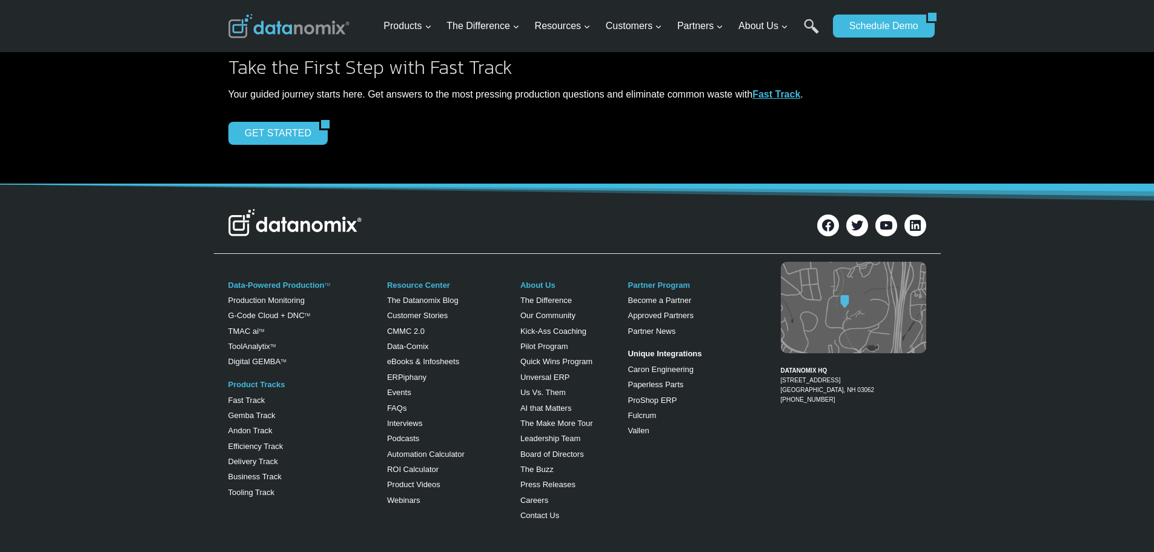
scroll to position [1151, 0]
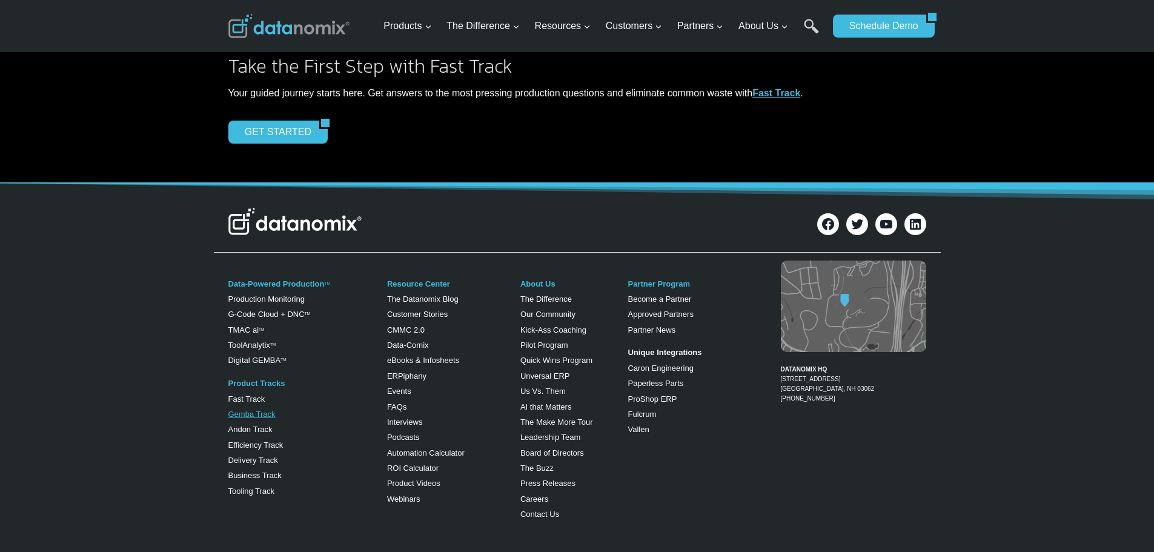
click at [253, 413] on link "Gemba Track" at bounding box center [251, 414] width 47 height 9
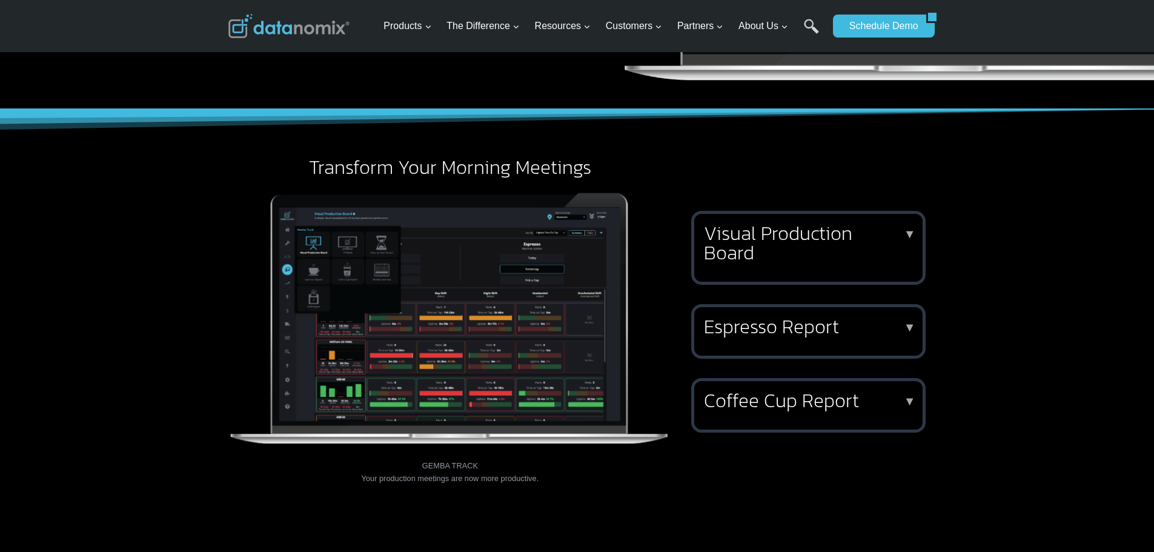
scroll to position [424, 0]
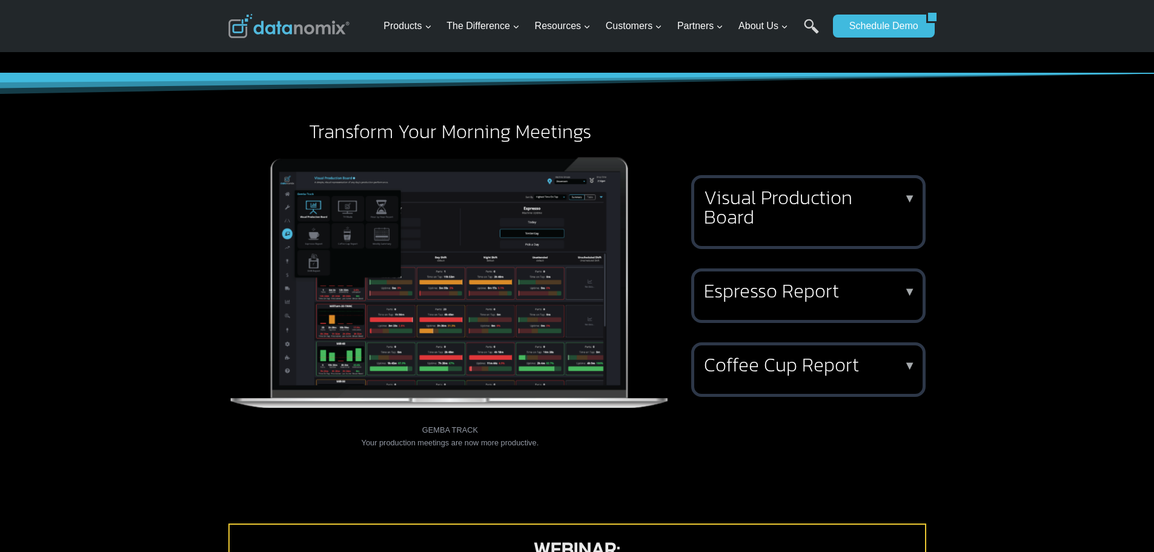
click at [912, 199] on p "▼" at bounding box center [910, 198] width 12 height 8
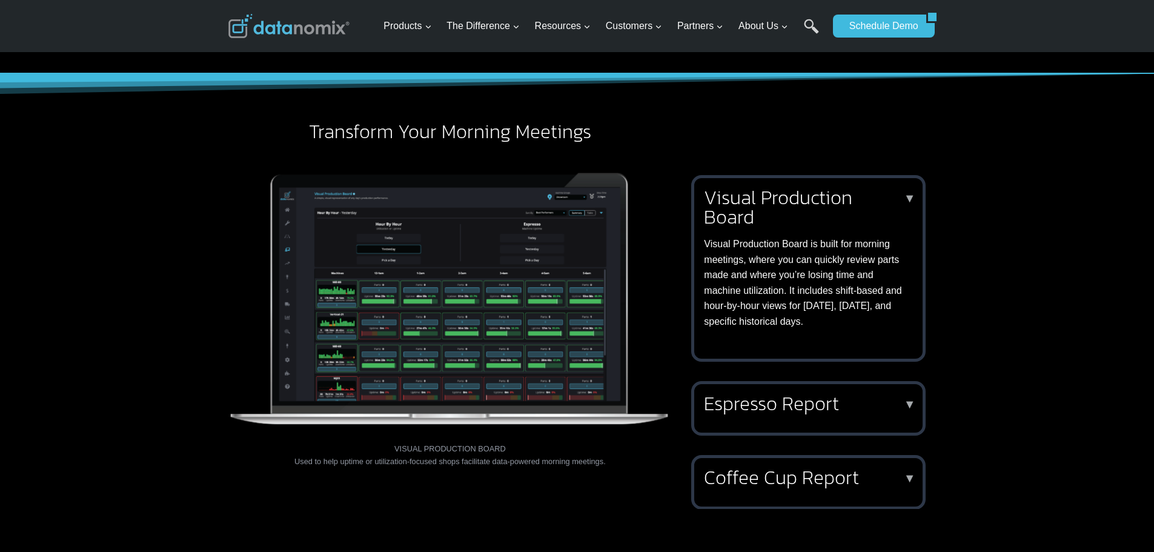
click at [910, 201] on p "▼" at bounding box center [910, 198] width 12 height 8
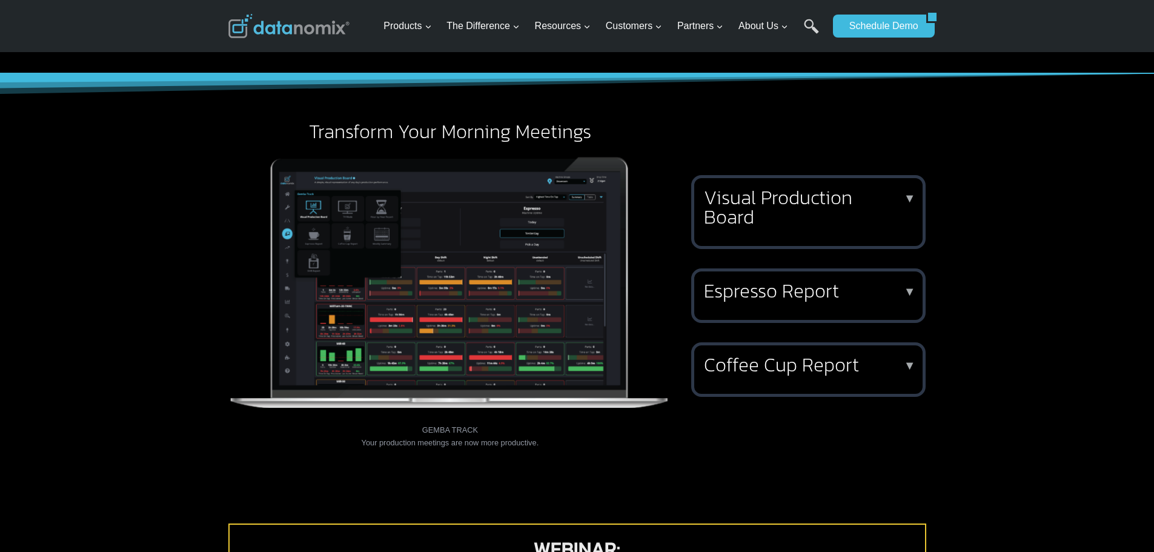
click at [908, 290] on p "▼" at bounding box center [910, 291] width 12 height 8
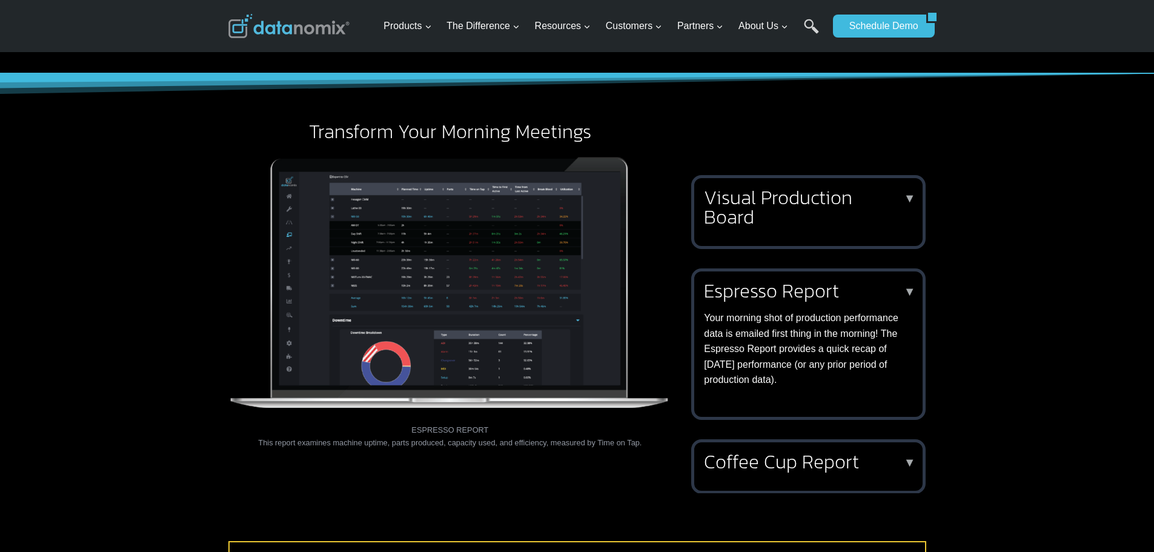
click at [912, 462] on p "▼" at bounding box center [910, 462] width 12 height 8
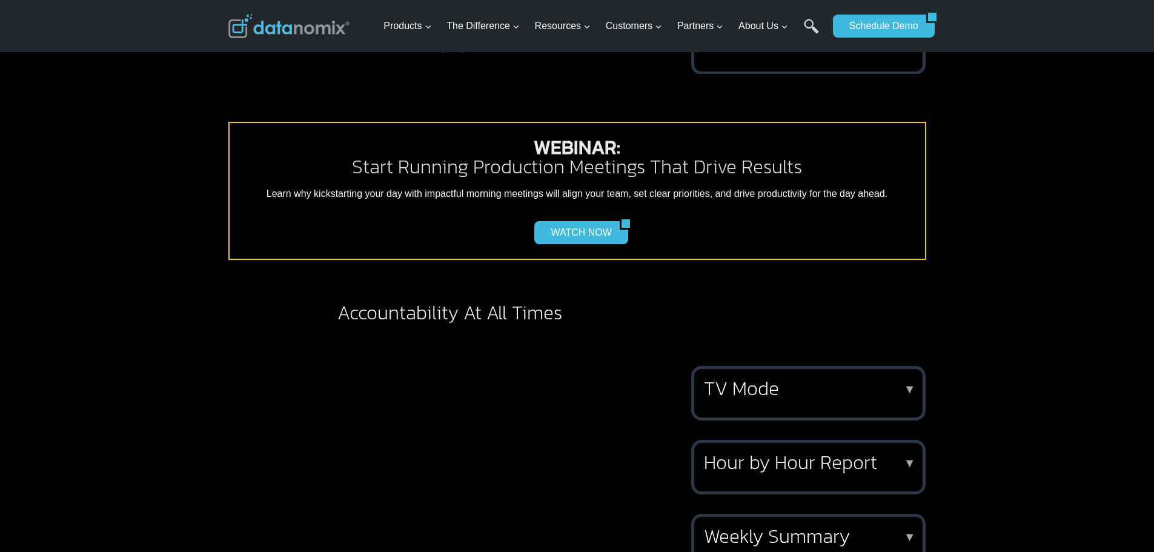
scroll to position [909, 0]
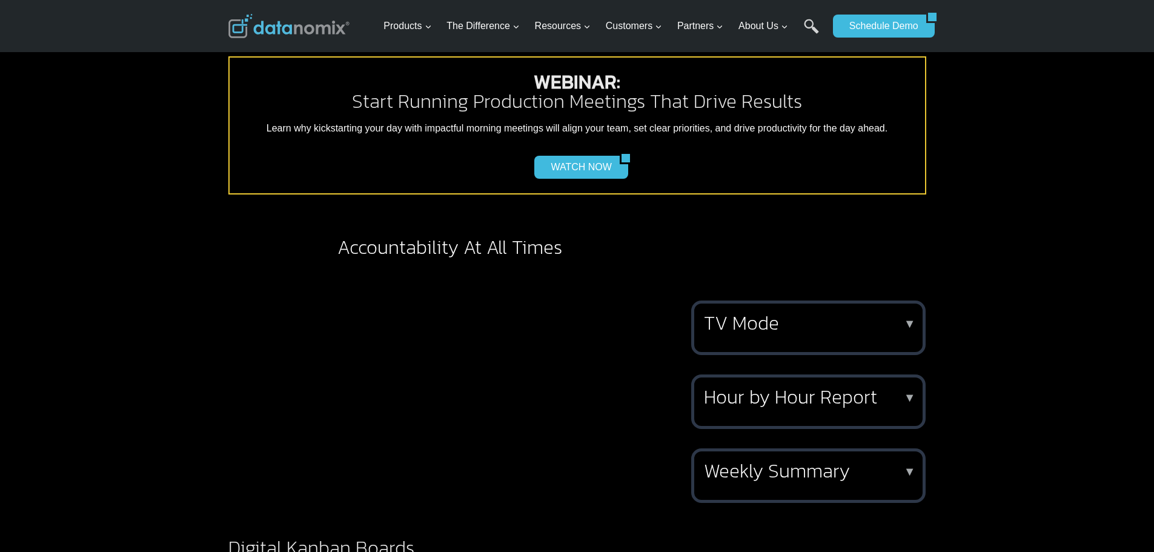
click at [910, 319] on p "▼" at bounding box center [910, 323] width 12 height 8
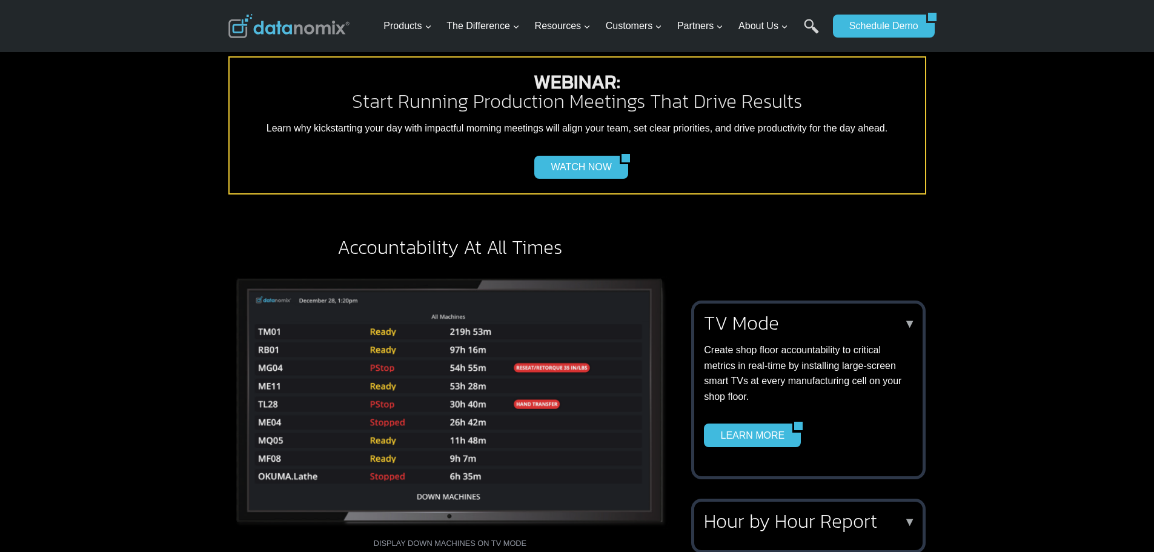
click at [911, 319] on p "▼" at bounding box center [910, 323] width 12 height 8
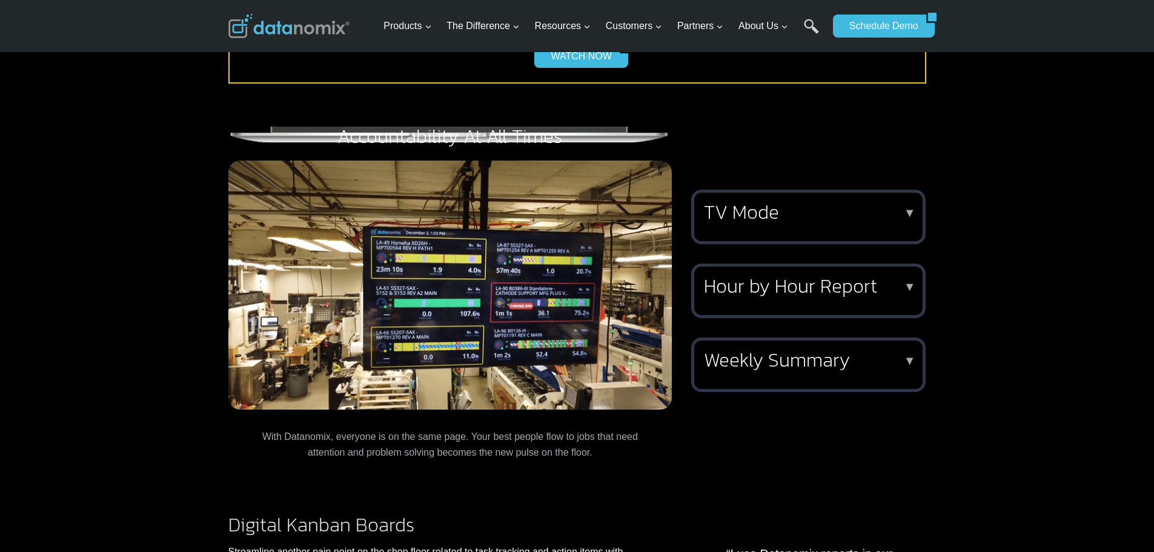
scroll to position [1030, 0]
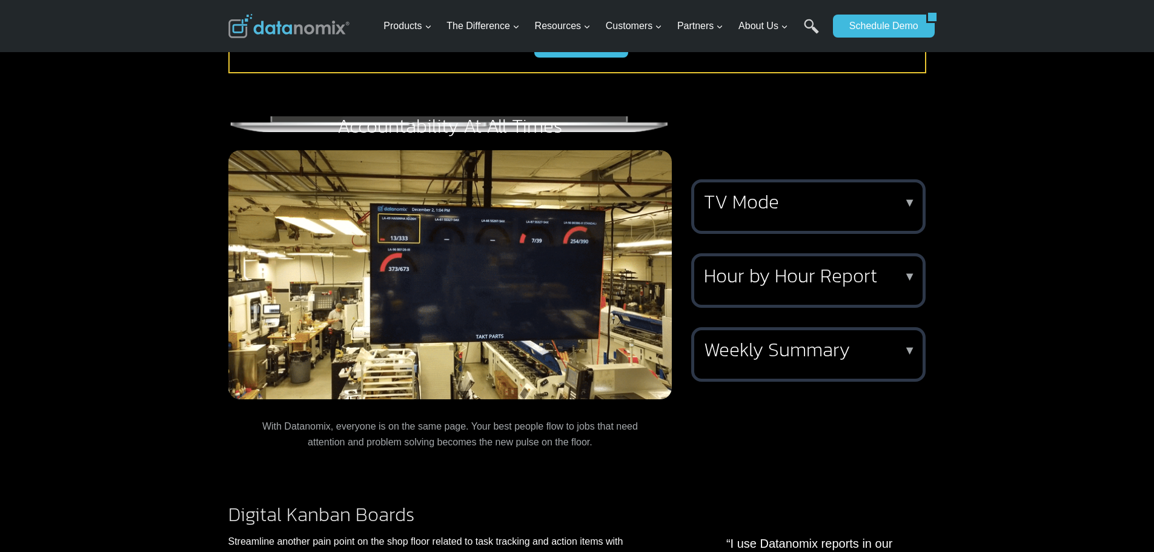
click at [910, 272] on p "▼" at bounding box center [910, 276] width 12 height 8
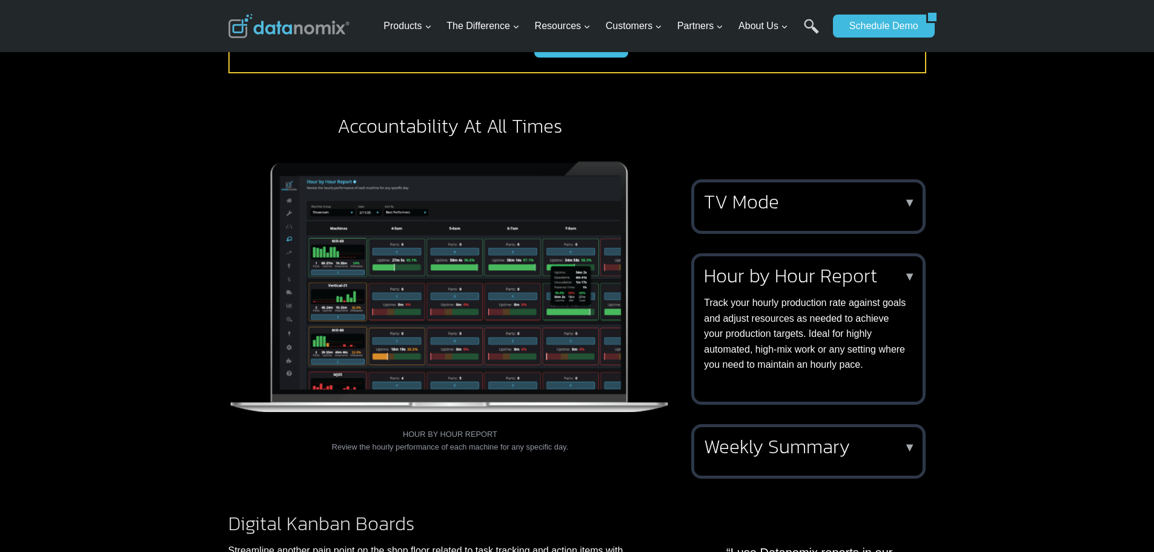
click at [909, 443] on p "▼" at bounding box center [910, 447] width 12 height 8
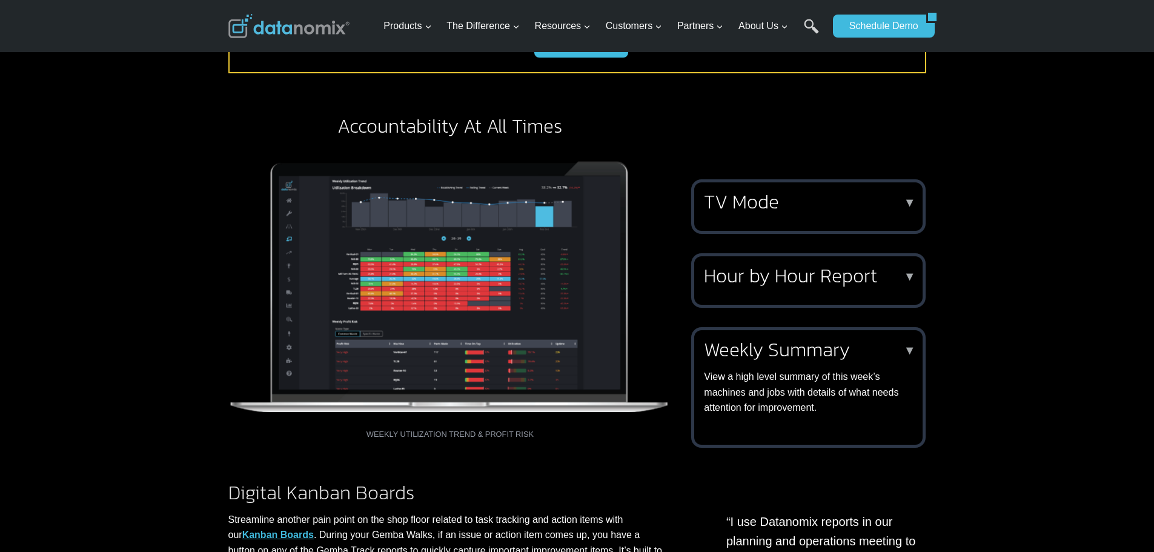
click at [911, 346] on p "▼" at bounding box center [910, 350] width 12 height 8
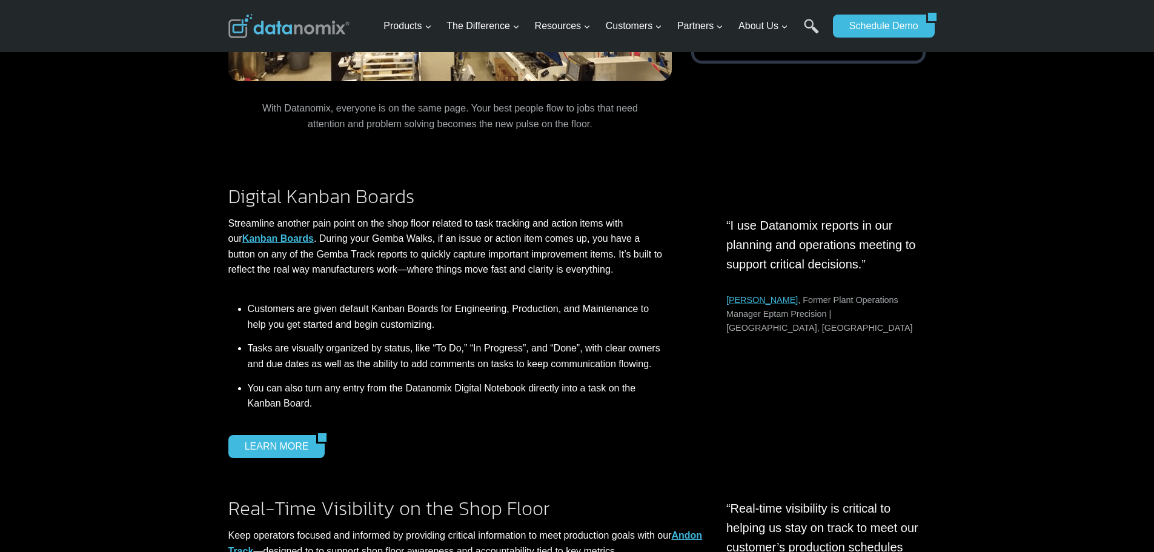
scroll to position [1333, 0]
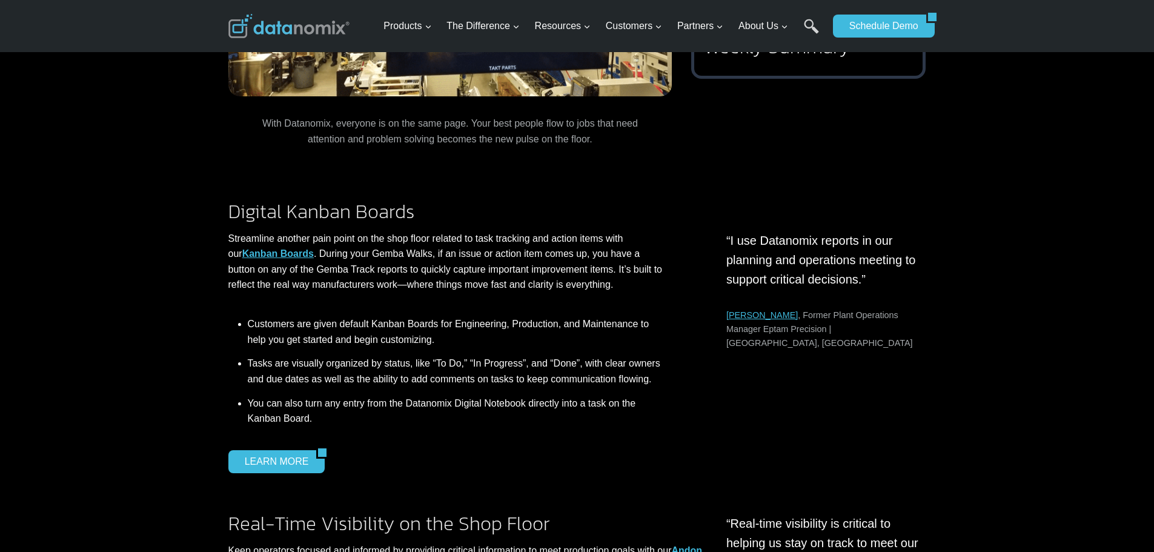
click at [272, 248] on link "Kanban Boards" at bounding box center [278, 253] width 72 height 10
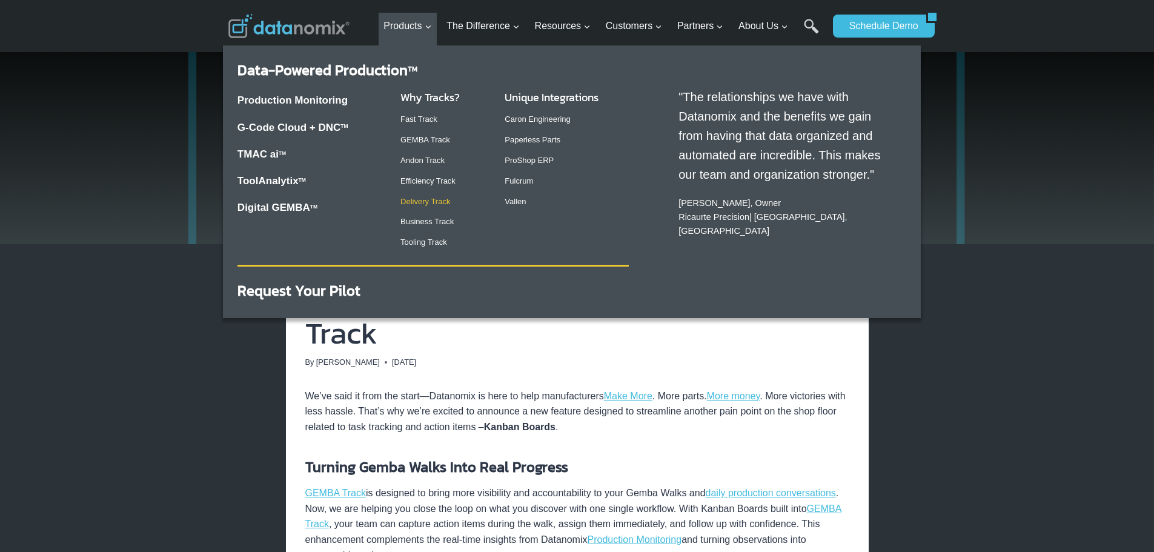
click at [425, 202] on link "Delivery Track" at bounding box center [426, 201] width 50 height 9
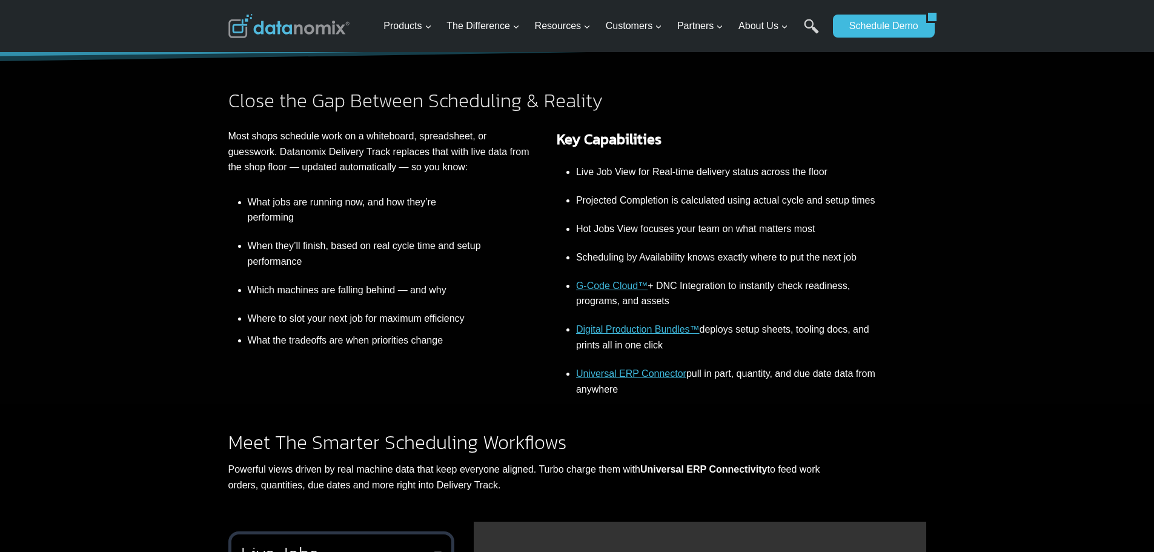
scroll to position [485, 0]
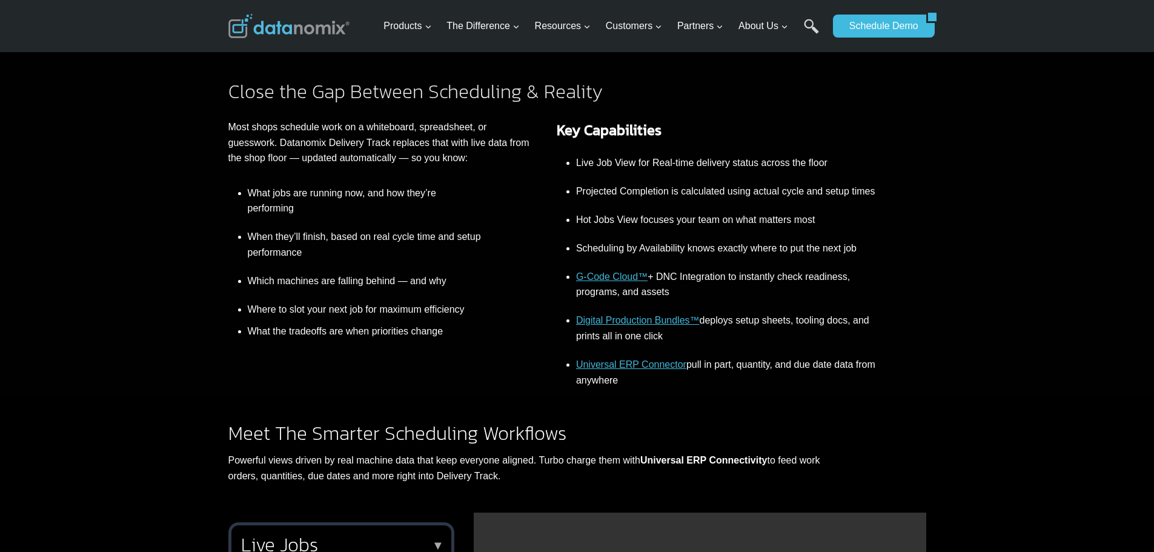
click at [660, 365] on link "Universal ERP Connector" at bounding box center [631, 364] width 110 height 10
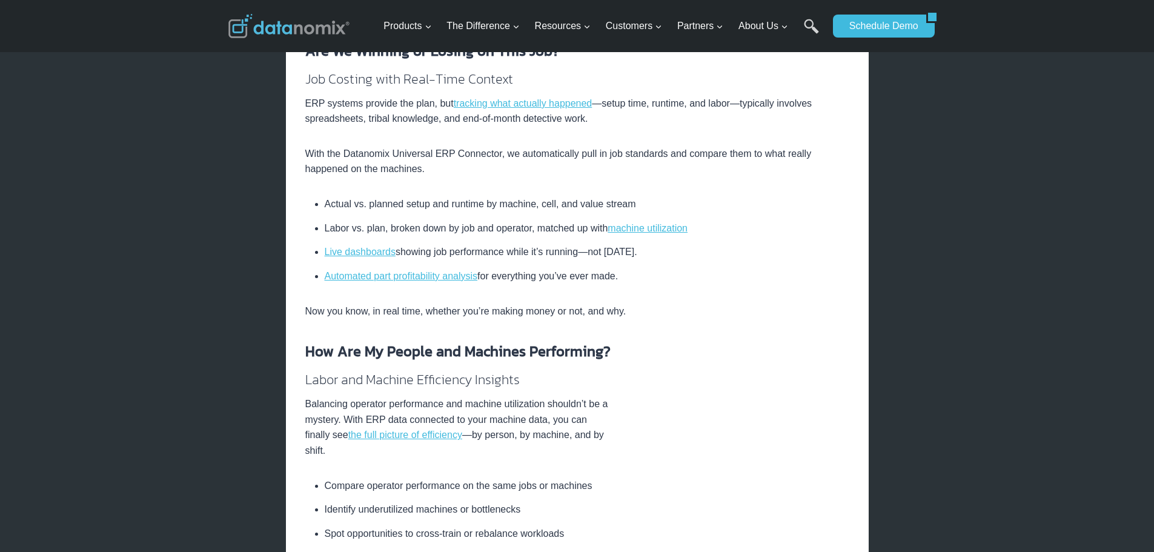
scroll to position [182, 0]
